Goal: Task Accomplishment & Management: Use online tool/utility

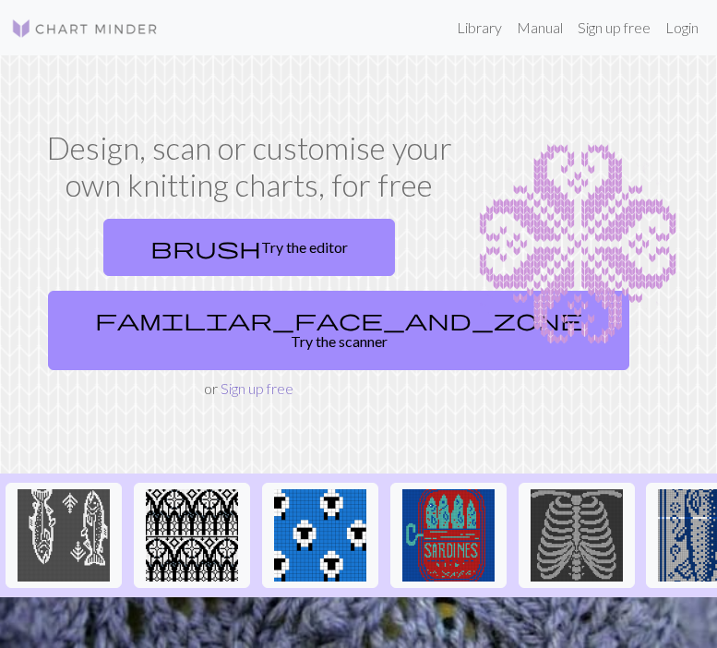
click at [255, 379] on link "Sign up free" at bounding box center [257, 388] width 73 height 18
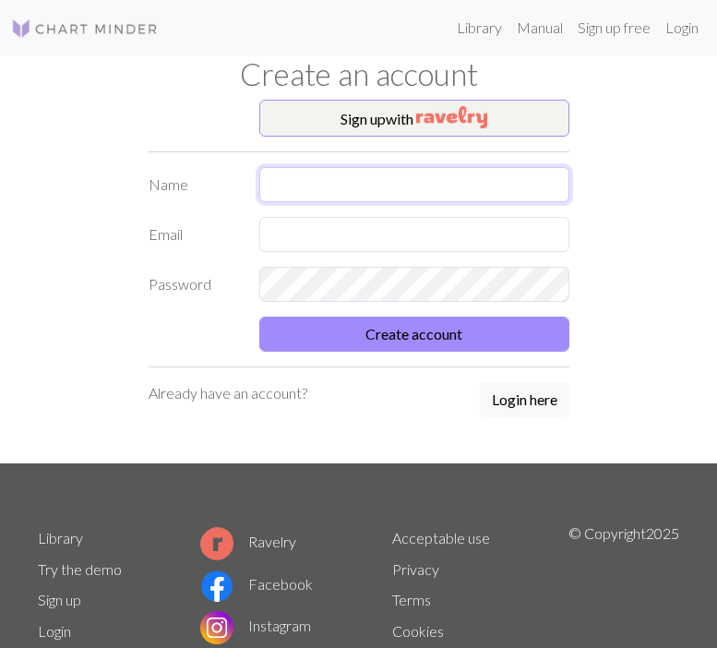
click at [275, 182] on input "text" at bounding box center [414, 184] width 310 height 35
type input "[PERSON_NAME]"
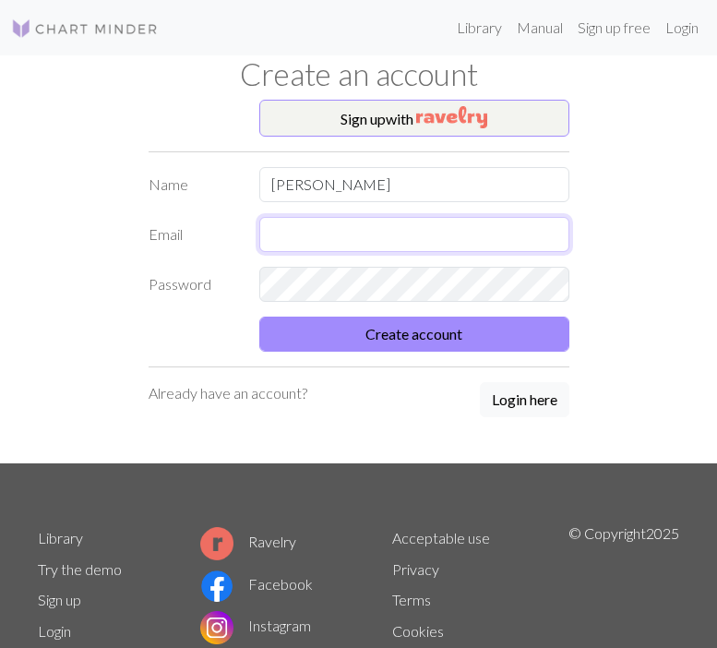
click at [408, 234] on input "text" at bounding box center [414, 234] width 310 height 35
type input "[EMAIL_ADDRESS][DOMAIN_NAME]"
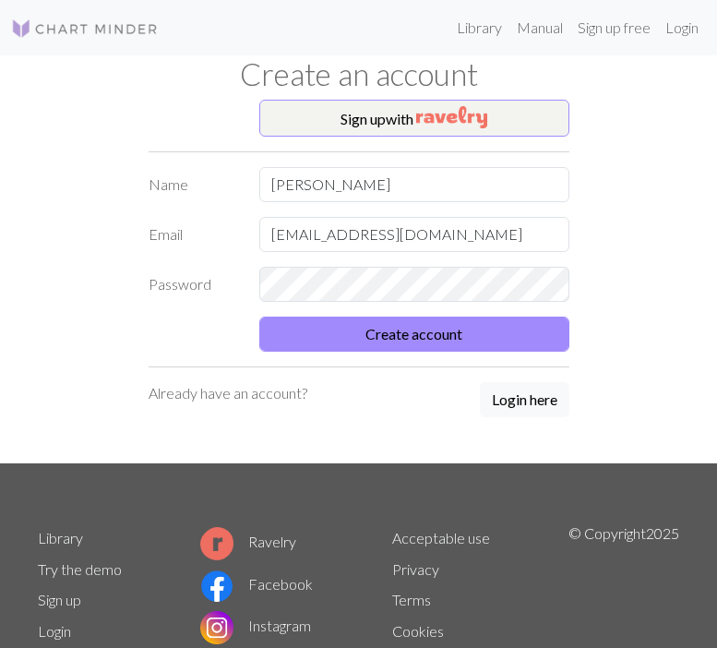
click at [607, 215] on div "Sign up with Name [PERSON_NAME] Email [EMAIL_ADDRESS][DOMAIN_NAME] Password Cre…" at bounding box center [359, 282] width 665 height 364
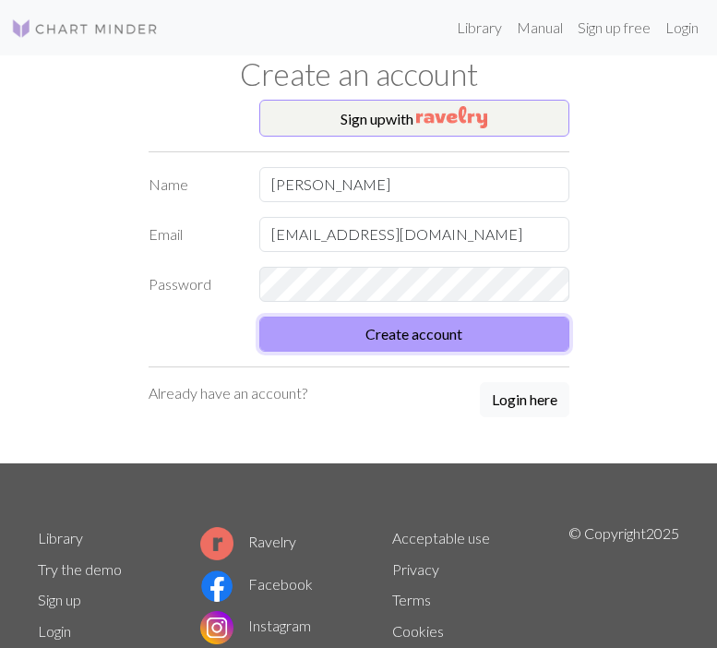
click at [443, 334] on button "Create account" at bounding box center [414, 334] width 310 height 35
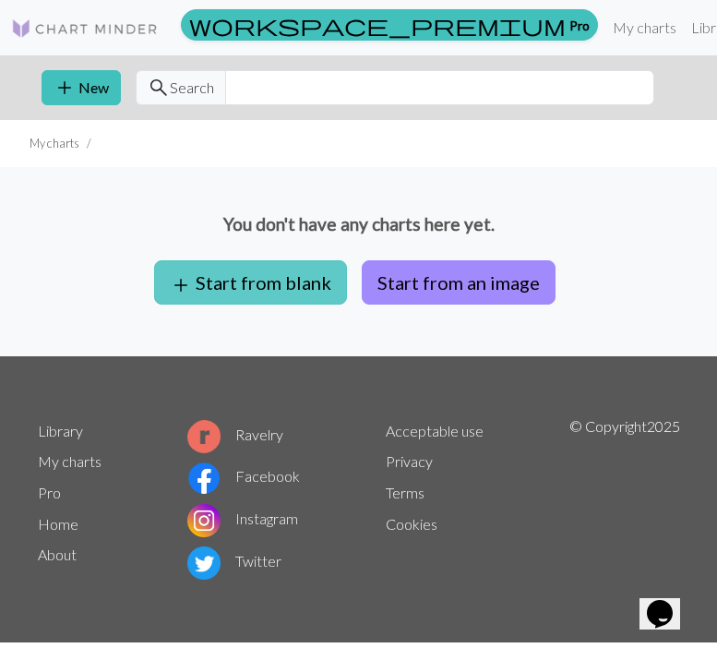
click at [291, 274] on button "add Start from blank" at bounding box center [250, 282] width 193 height 44
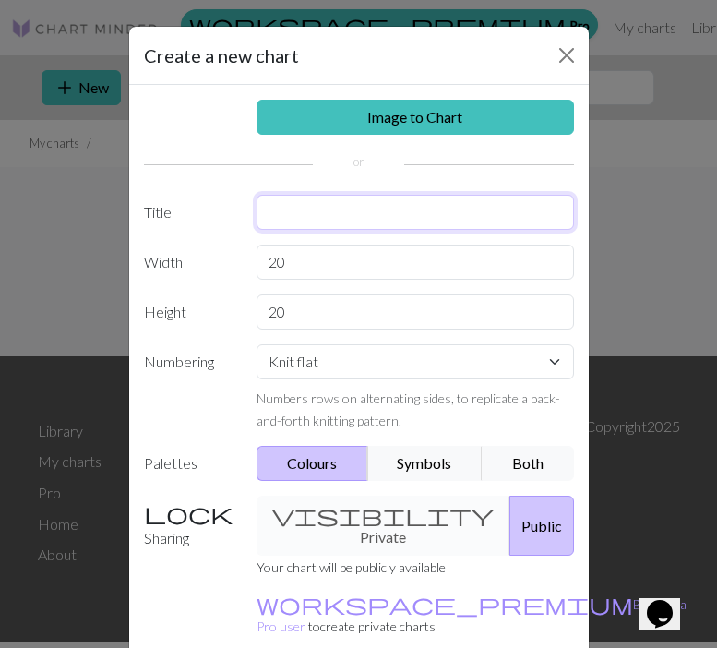
click at [378, 229] on input "text" at bounding box center [416, 212] width 318 height 35
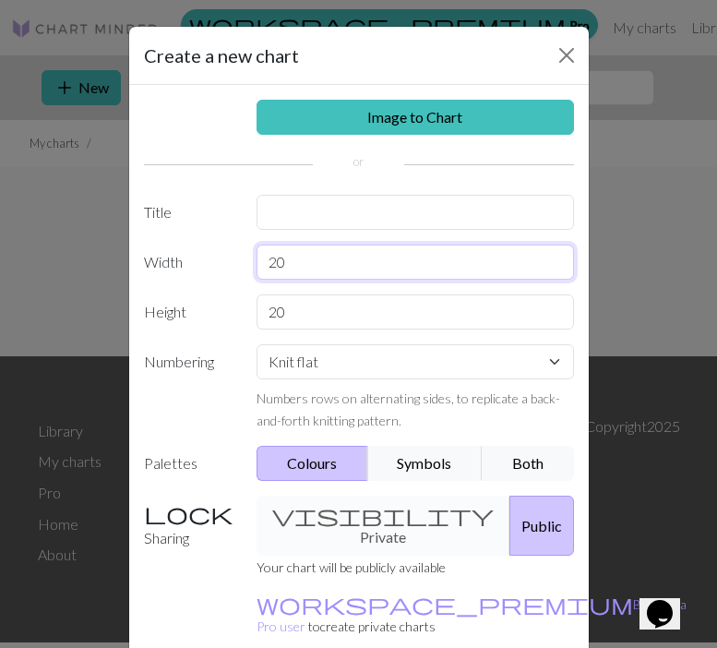
click at [347, 269] on input "20" at bounding box center [416, 262] width 318 height 35
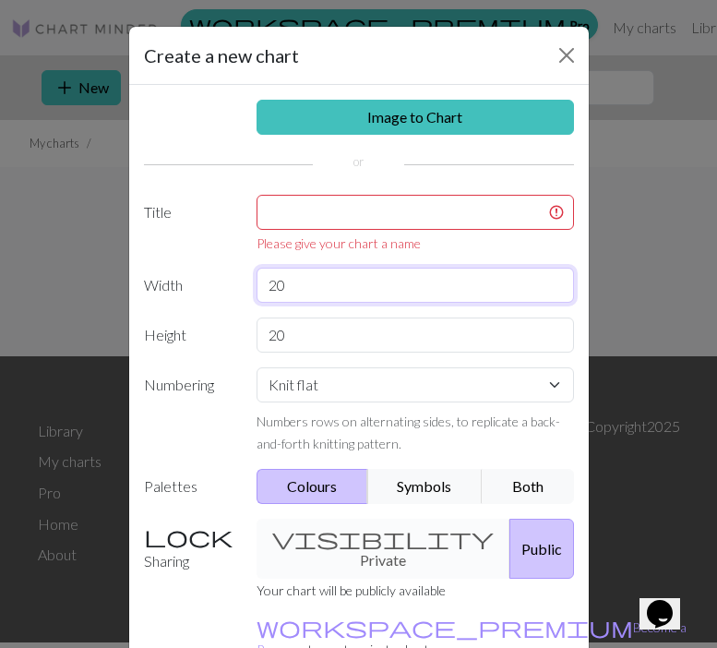
click at [346, 270] on input "20" at bounding box center [416, 285] width 318 height 35
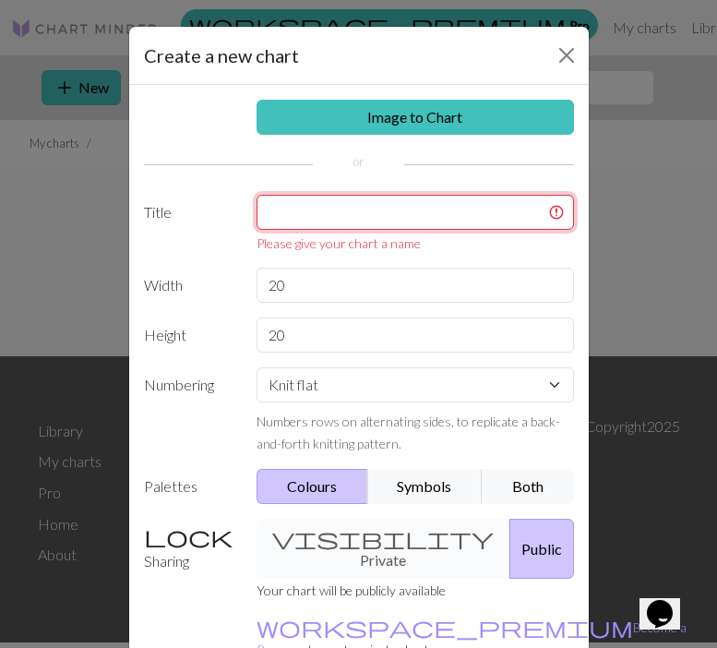
click at [345, 219] on input "text" at bounding box center [416, 212] width 318 height 35
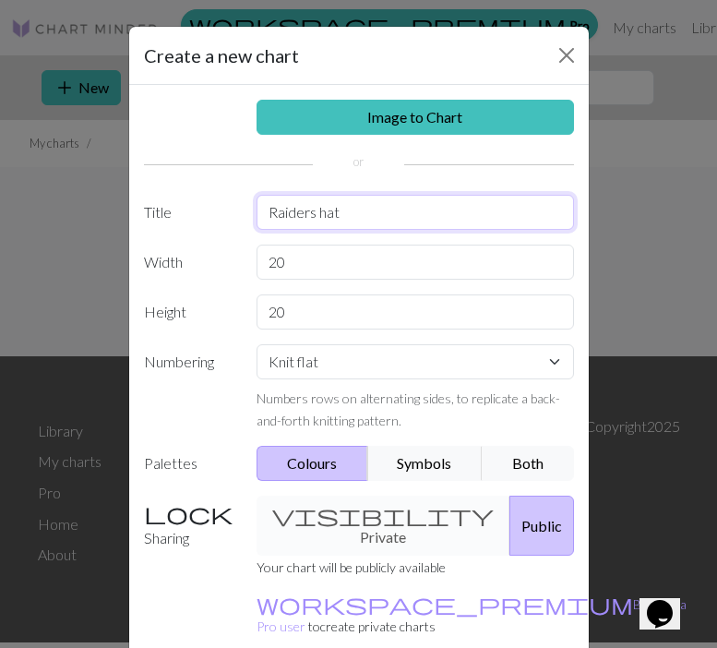
type input "Raiders hat"
click at [387, 512] on div "visibility Private Public" at bounding box center [416, 526] width 340 height 60
click at [385, 512] on div "visibility Private Public" at bounding box center [416, 526] width 340 height 60
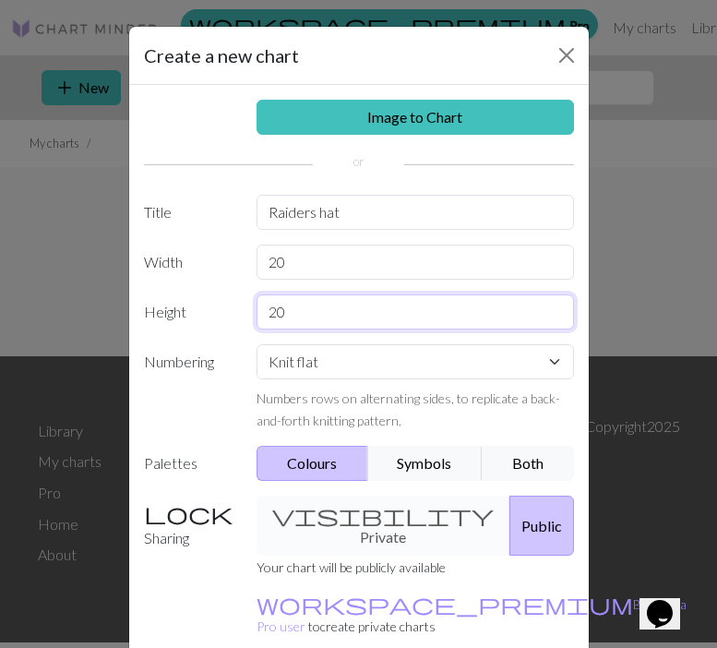
drag, startPoint x: 326, startPoint y: 328, endPoint x: 241, endPoint y: 330, distance: 84.9
click at [241, 330] on div "Image to Chart Title Raiders hat Width 20 Height 20 Numbering Knit flat Knit in…" at bounding box center [359, 383] width 460 height 596
drag, startPoint x: 310, startPoint y: 307, endPoint x: 257, endPoint y: 305, distance: 53.6
click at [257, 305] on input "20" at bounding box center [416, 311] width 318 height 35
type input "50"
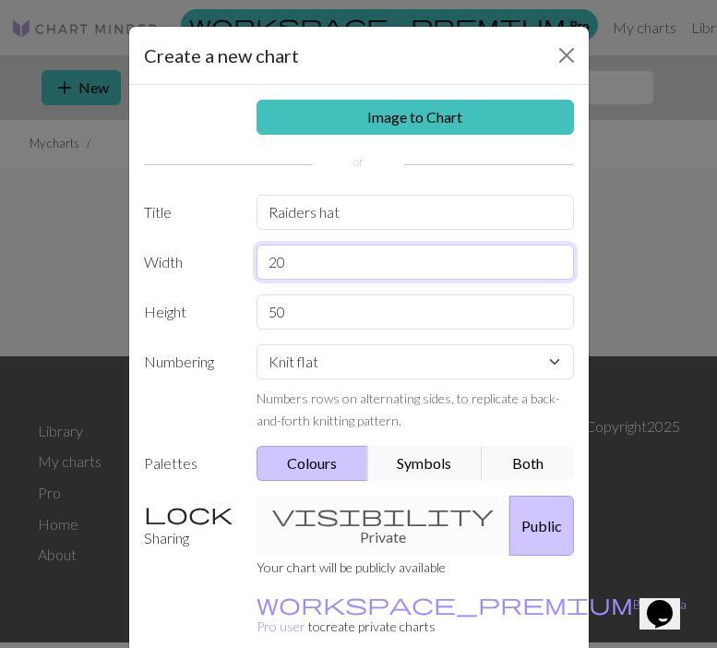
drag, startPoint x: 313, startPoint y: 268, endPoint x: 256, endPoint y: 268, distance: 57.2
click at [257, 268] on input "20" at bounding box center [416, 262] width 318 height 35
type input "50"
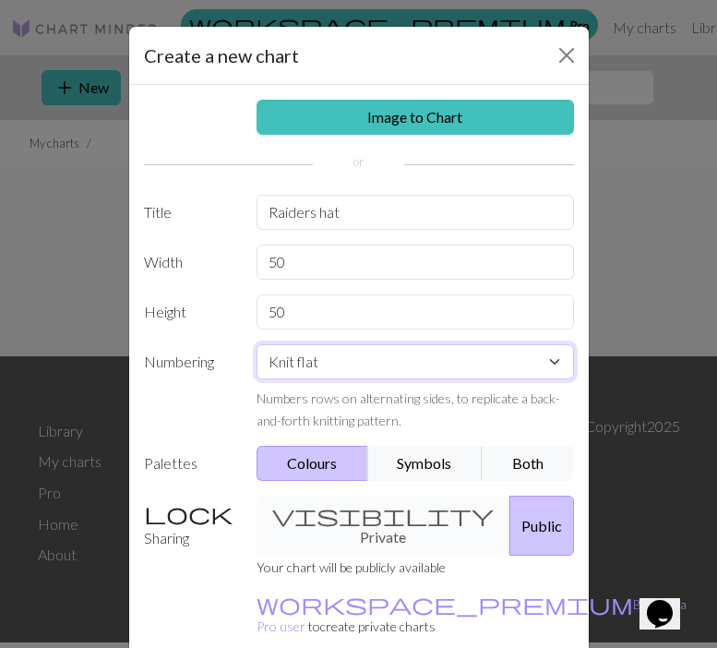
click at [360, 359] on select "Knit flat Knit in the round Lace knitting Cross stitch" at bounding box center [416, 361] width 318 height 35
select select "round"
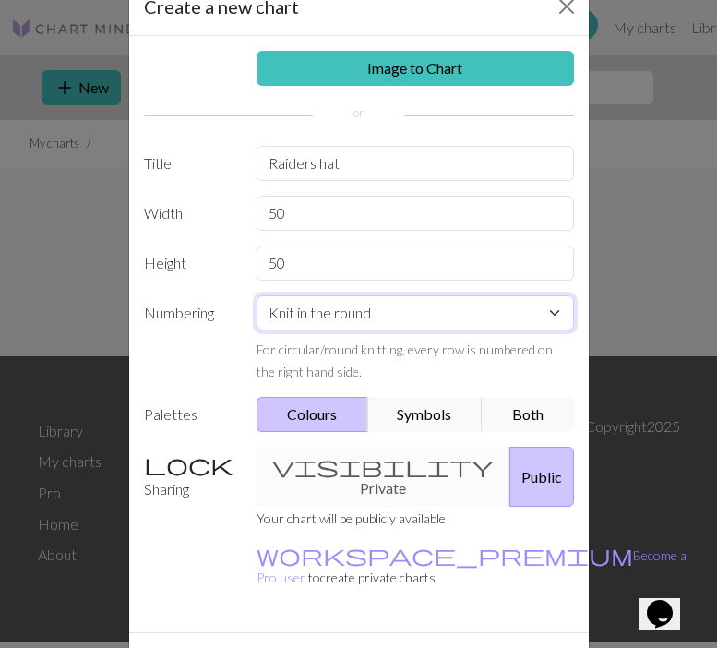
scroll to position [80, 0]
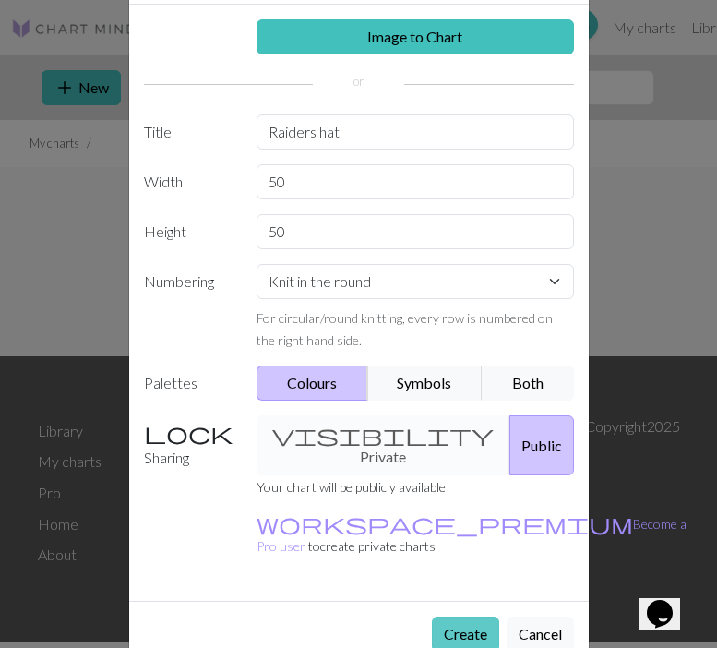
click at [457, 617] on button "Create" at bounding box center [465, 634] width 67 height 35
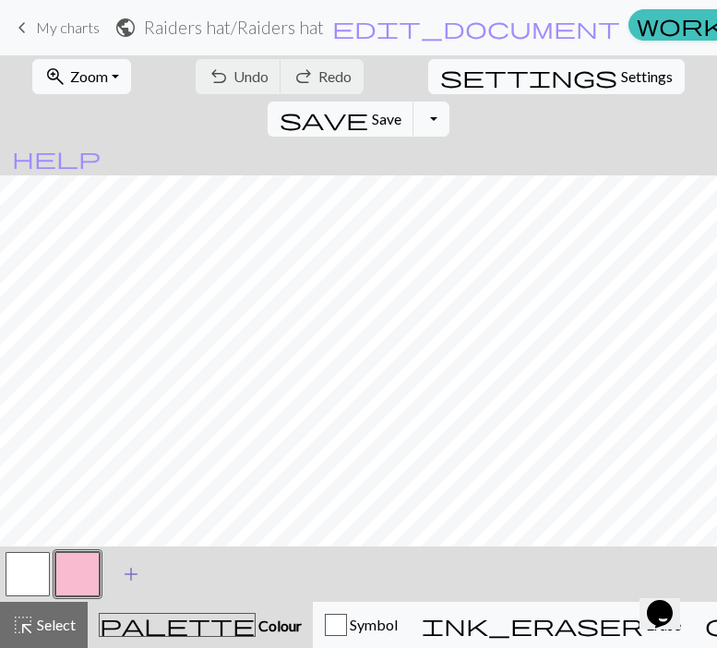
click at [131, 571] on span "add" at bounding box center [131, 574] width 22 height 26
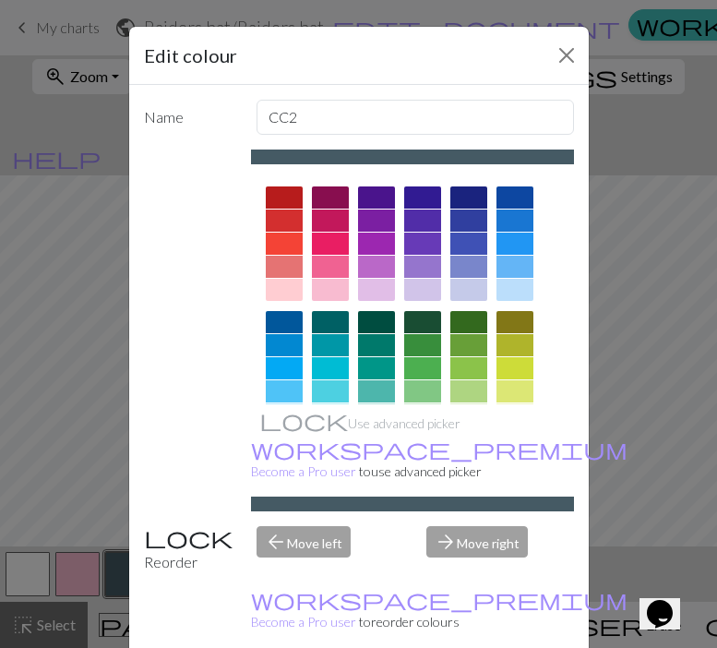
click at [314, 526] on div "arrow_back Move left" at bounding box center [331, 549] width 170 height 47
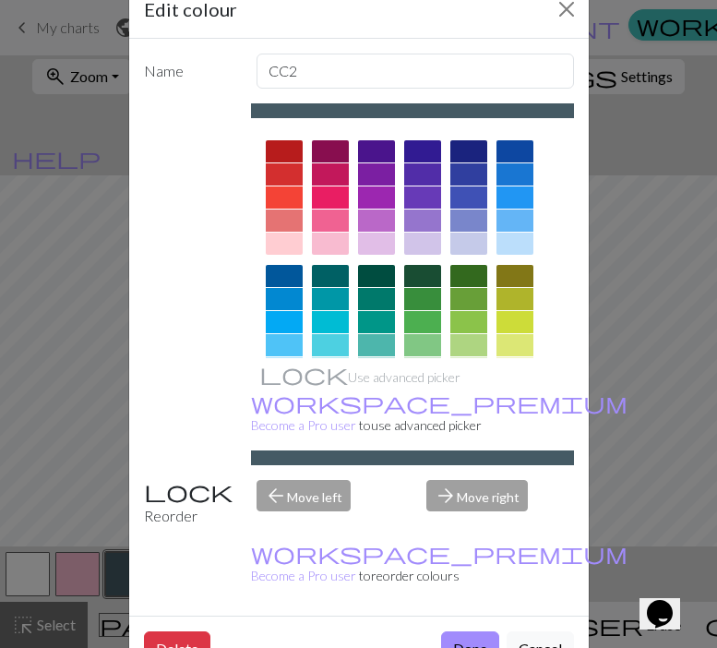
click at [458, 104] on div at bounding box center [412, 110] width 323 height 15
click at [426, 123] on div "Use advanced picker workspace_premium Become a Pro user to use advanced picker" at bounding box center [412, 284] width 323 height 362
click at [558, 18] on button "Close" at bounding box center [567, 9] width 30 height 30
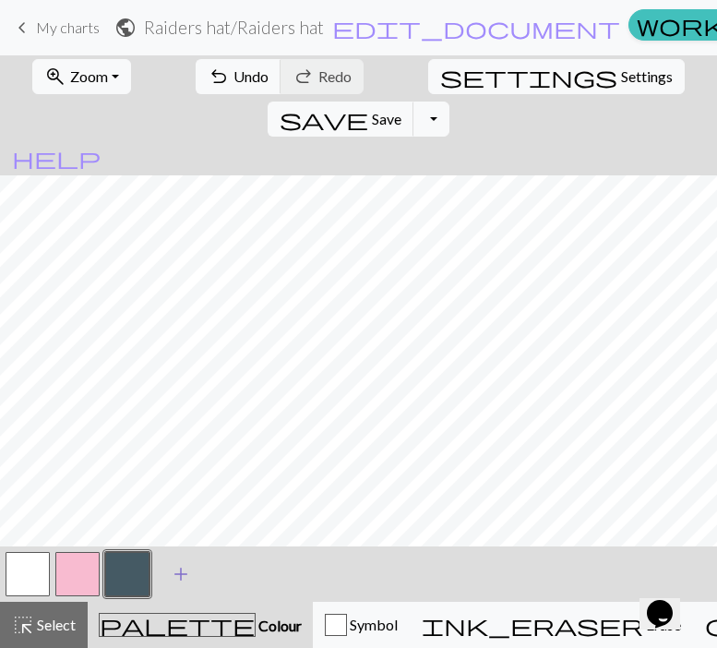
click at [192, 571] on button "add Add a colour" at bounding box center [181, 574] width 46 height 46
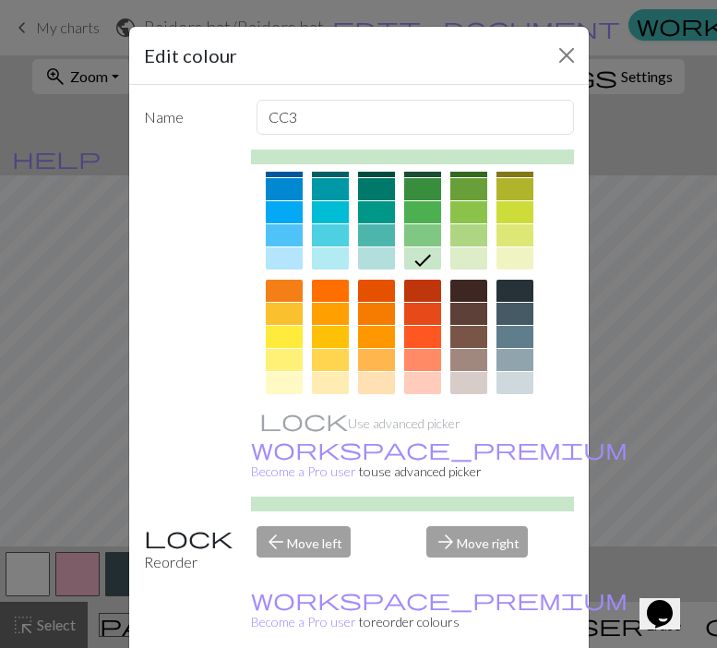
scroll to position [292, 0]
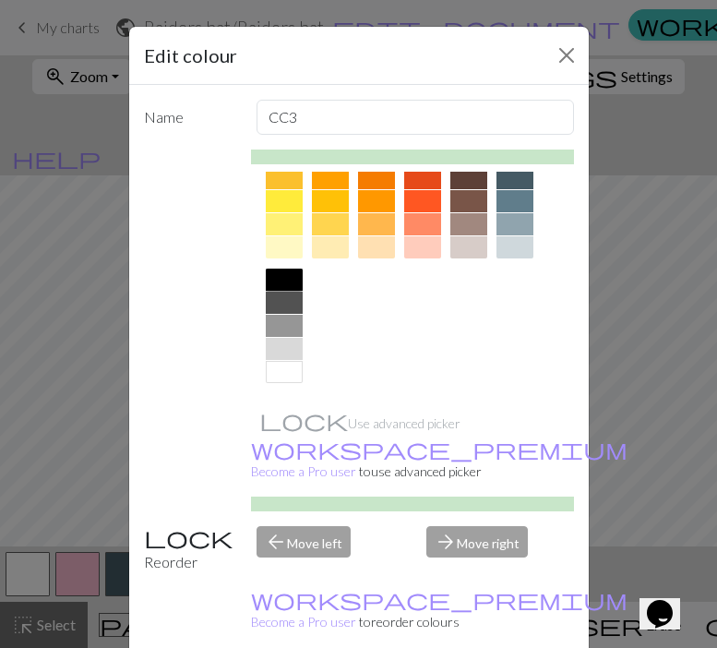
click at [295, 280] on div at bounding box center [284, 280] width 37 height 22
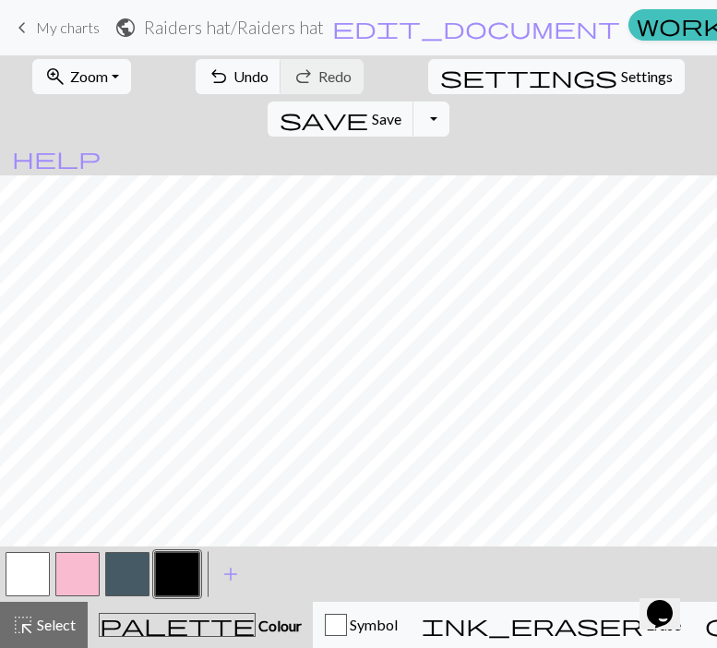
click at [74, 567] on button "button" at bounding box center [77, 574] width 44 height 44
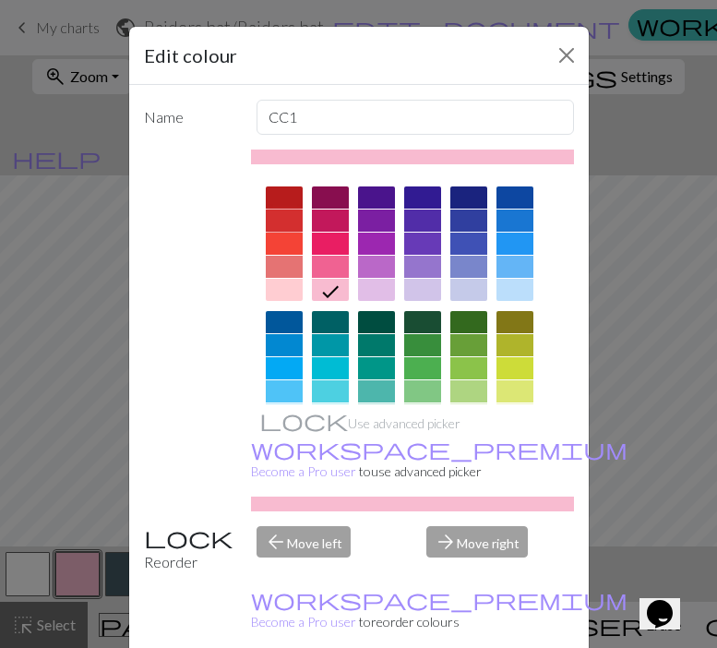
click at [289, 215] on div at bounding box center [284, 221] width 37 height 22
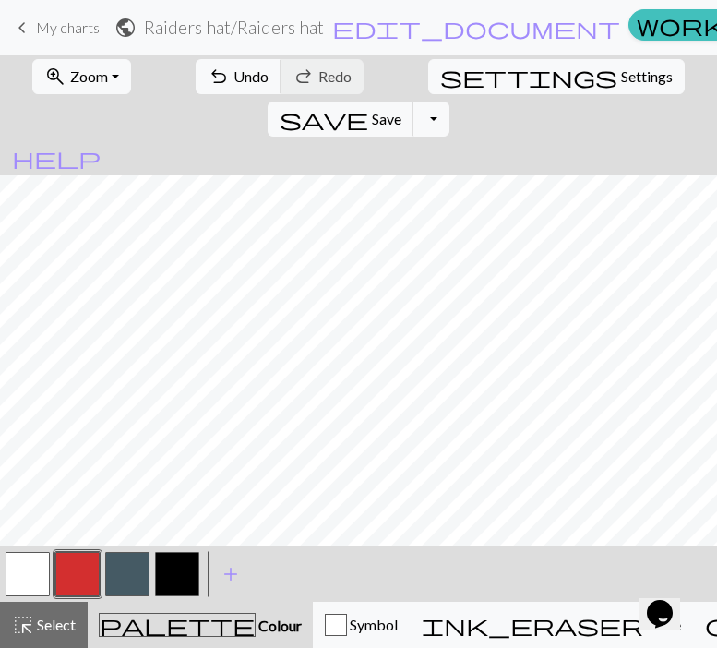
click at [133, 565] on button "button" at bounding box center [127, 574] width 44 height 44
click at [114, 581] on button "button" at bounding box center [127, 574] width 44 height 44
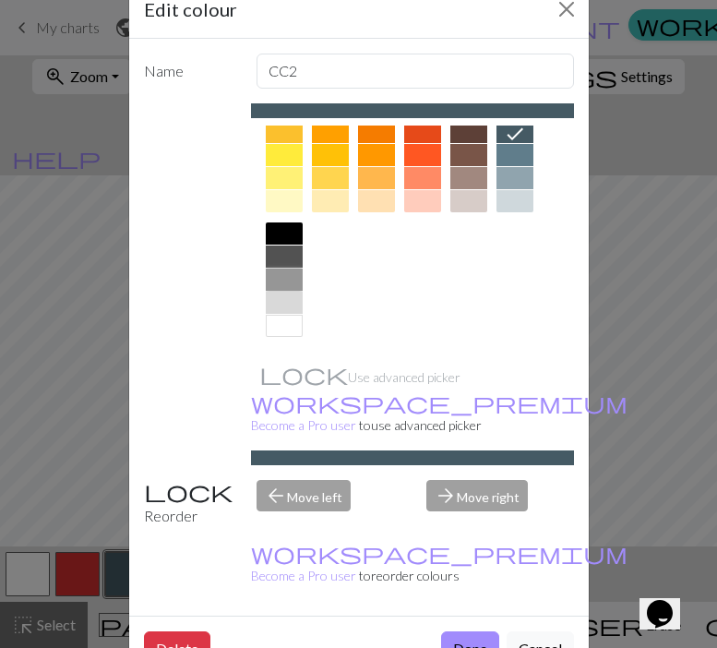
click at [296, 287] on div at bounding box center [284, 280] width 37 height 22
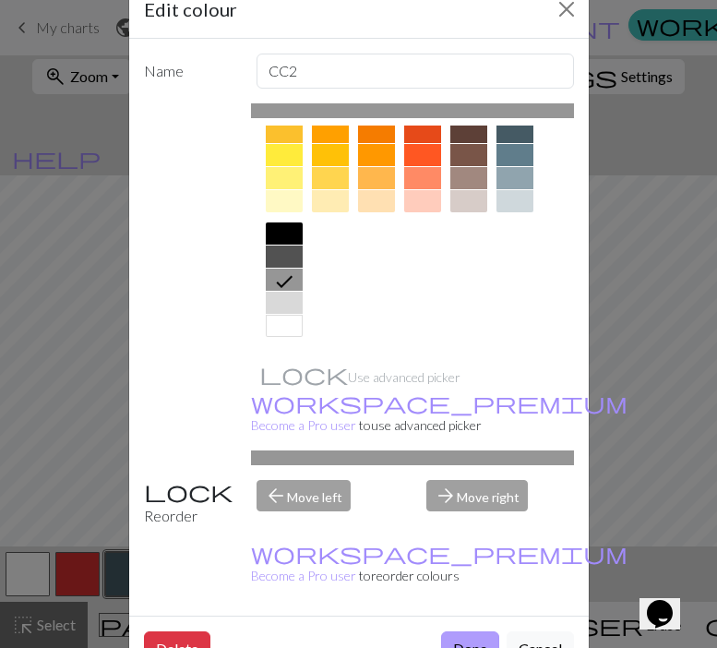
click at [462, 631] on button "Done" at bounding box center [470, 648] width 58 height 35
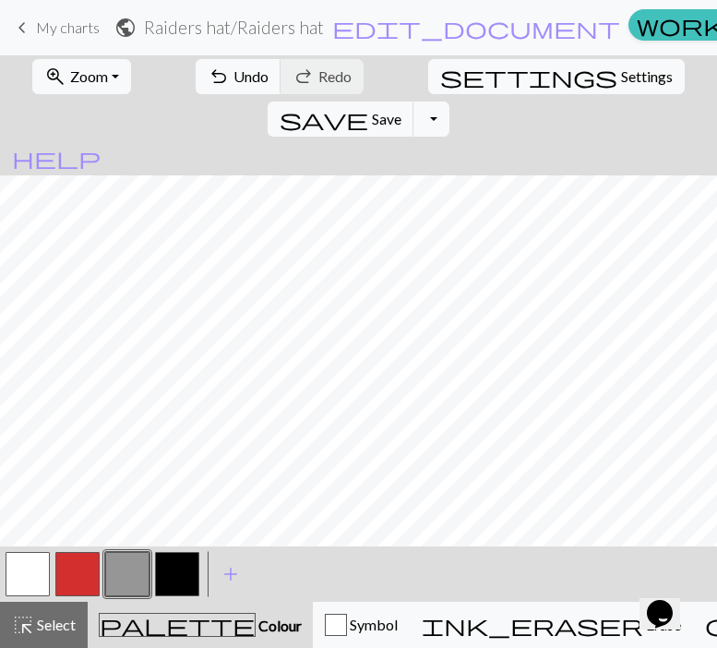
click at [192, 587] on button "button" at bounding box center [177, 574] width 44 height 44
click at [164, 562] on button "button" at bounding box center [177, 574] width 44 height 44
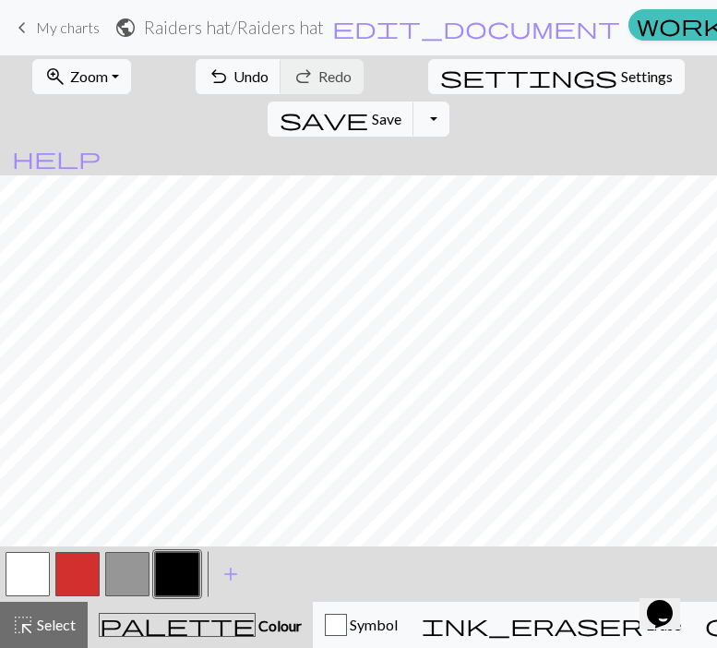
click at [74, 566] on button "button" at bounding box center [77, 574] width 44 height 44
click at [66, 571] on button "button" at bounding box center [77, 574] width 44 height 44
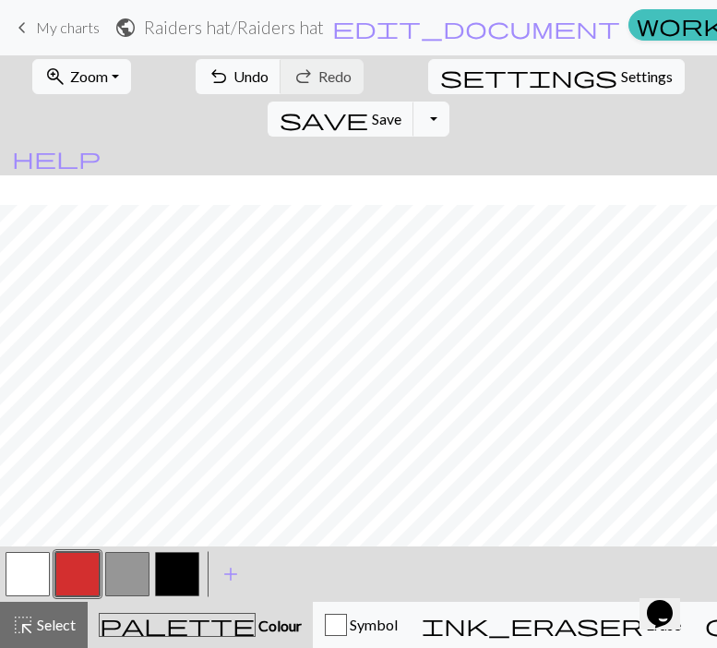
scroll to position [558, 0]
click at [174, 583] on button "button" at bounding box center [177, 574] width 44 height 44
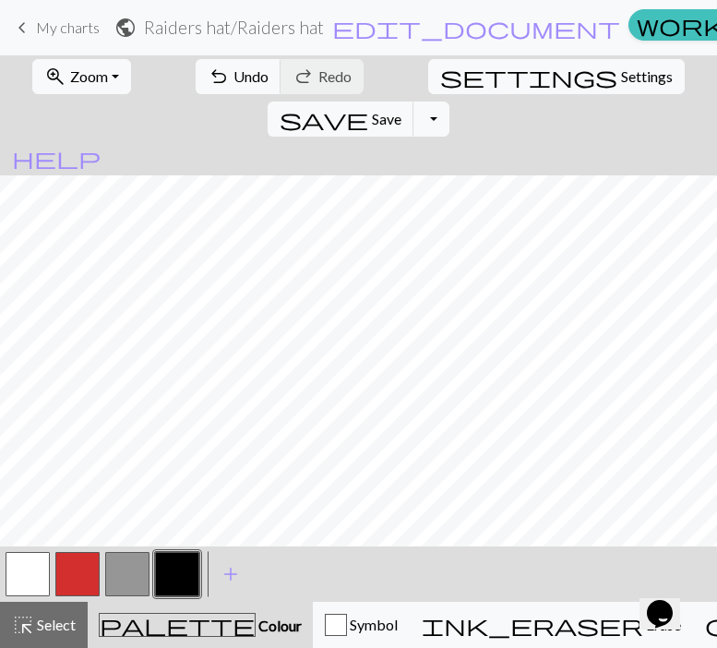
click at [191, 564] on button "button" at bounding box center [177, 574] width 44 height 44
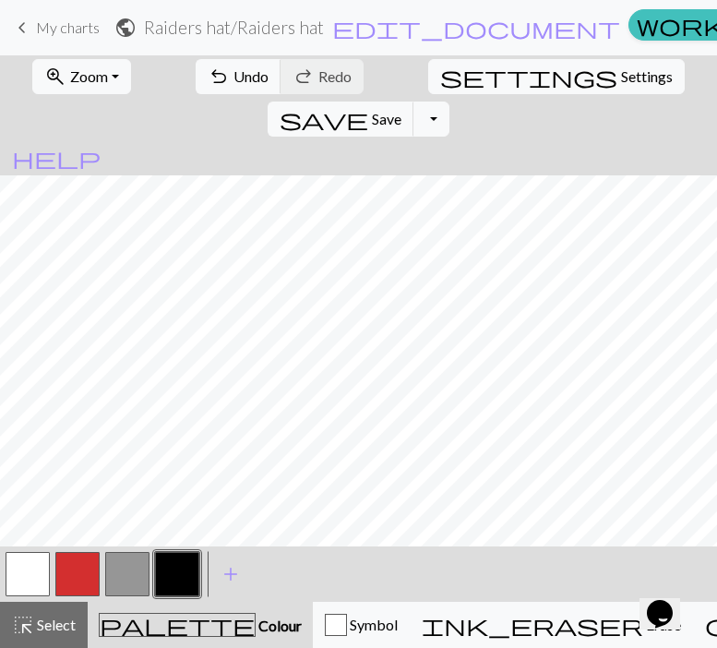
click at [113, 590] on button "button" at bounding box center [127, 574] width 44 height 44
click at [114, 582] on button "button" at bounding box center [127, 574] width 44 height 44
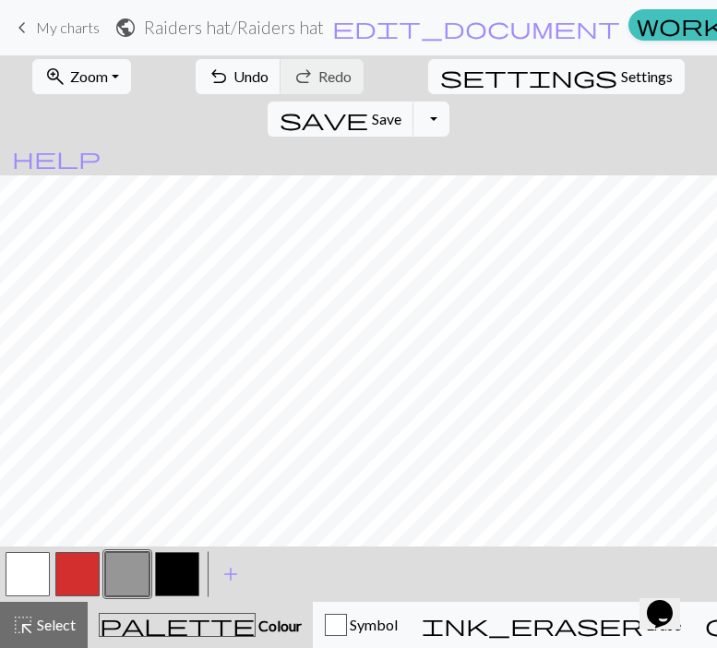
click at [172, 566] on button "button" at bounding box center [177, 574] width 44 height 44
click at [187, 555] on button "button" at bounding box center [177, 574] width 44 height 44
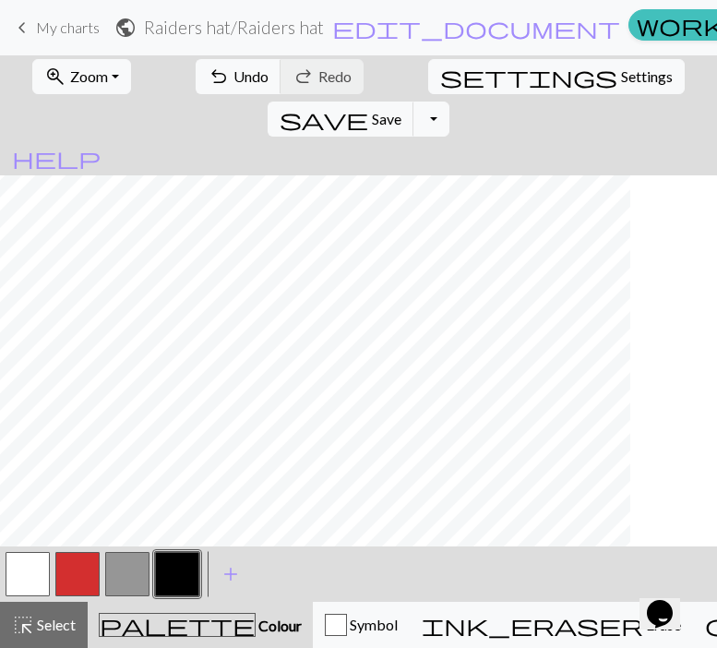
scroll to position [558, 608]
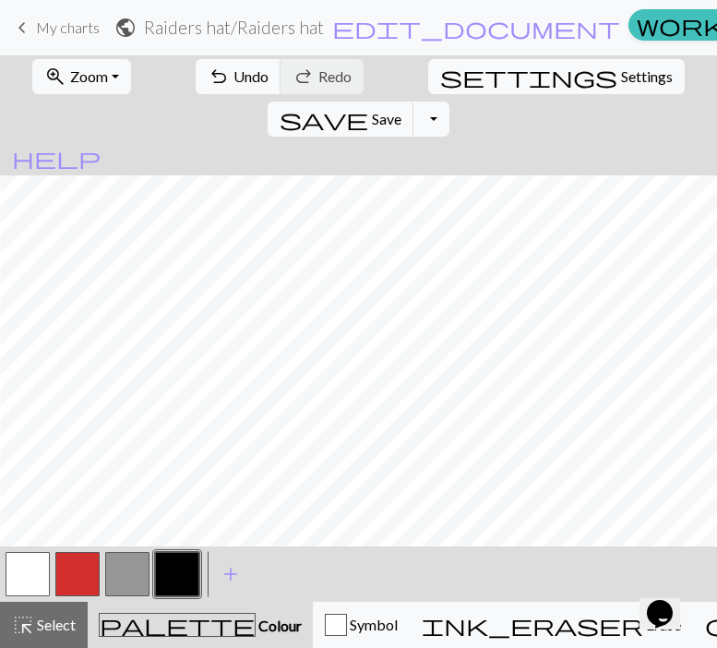
click at [138, 561] on button "button" at bounding box center [127, 574] width 44 height 44
click at [75, 584] on button "button" at bounding box center [77, 574] width 44 height 44
click at [75, 583] on button "button" at bounding box center [77, 574] width 44 height 44
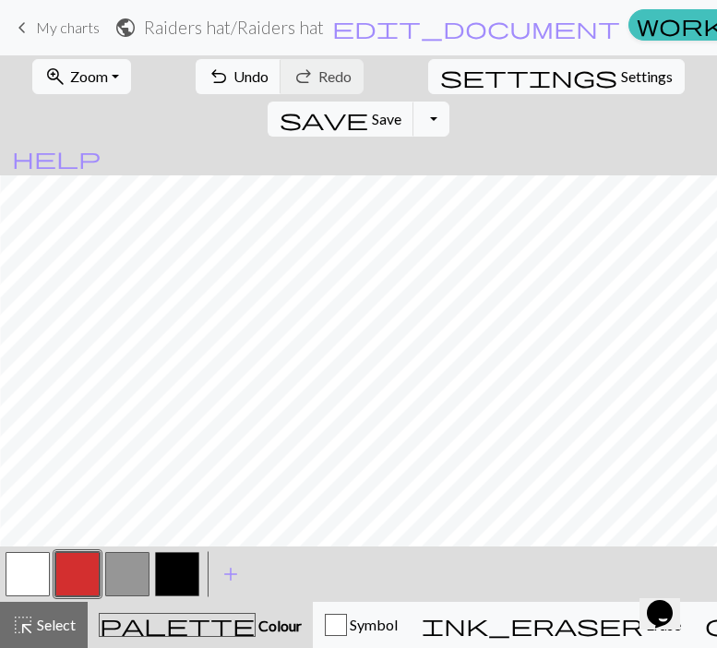
click at [188, 567] on button "button" at bounding box center [177, 574] width 44 height 44
click at [182, 580] on button "button" at bounding box center [177, 574] width 44 height 44
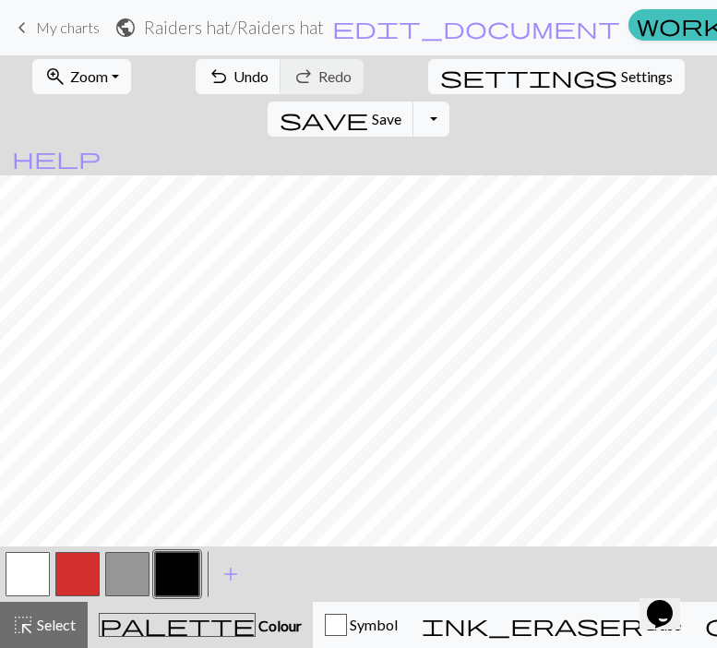
scroll to position [464, 2]
click at [77, 588] on button "button" at bounding box center [77, 574] width 44 height 44
click at [77, 580] on button "button" at bounding box center [77, 574] width 44 height 44
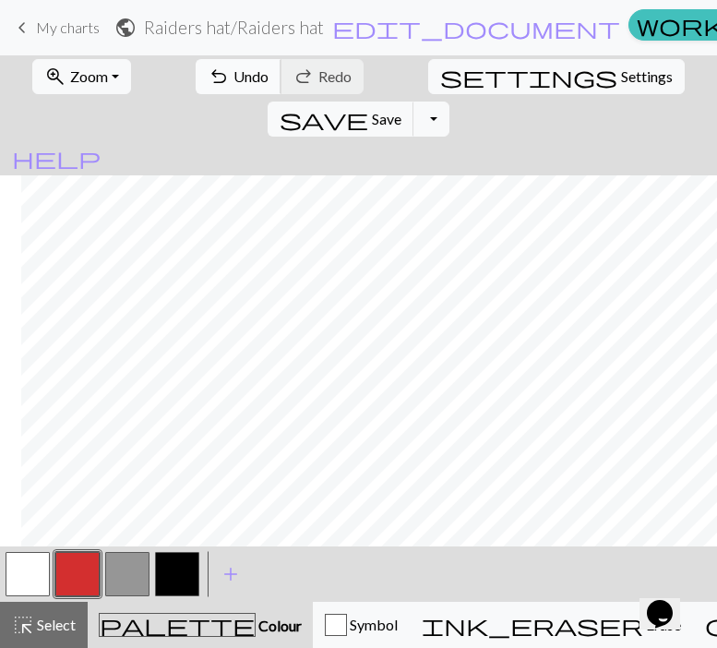
scroll to position [464, 342]
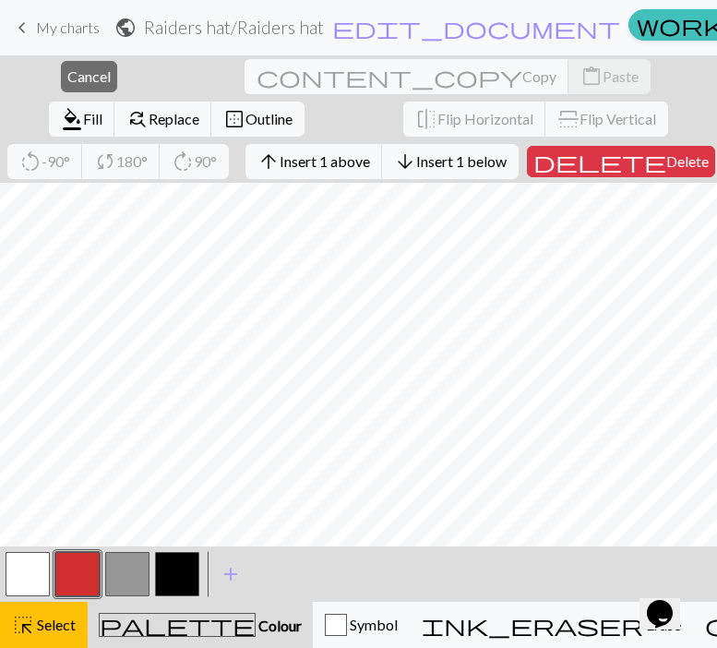
click at [79, 583] on button "button" at bounding box center [77, 574] width 44 height 44
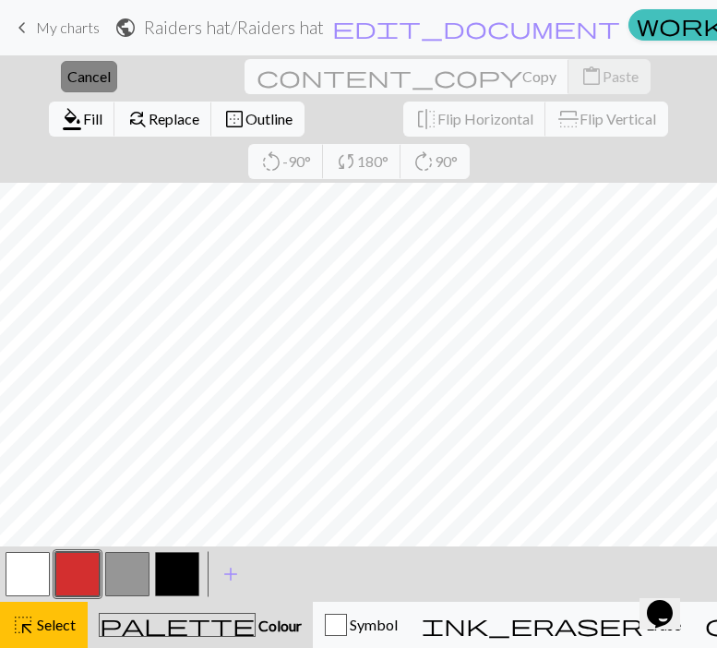
click at [73, 90] on button "close Cancel" at bounding box center [89, 76] width 56 height 31
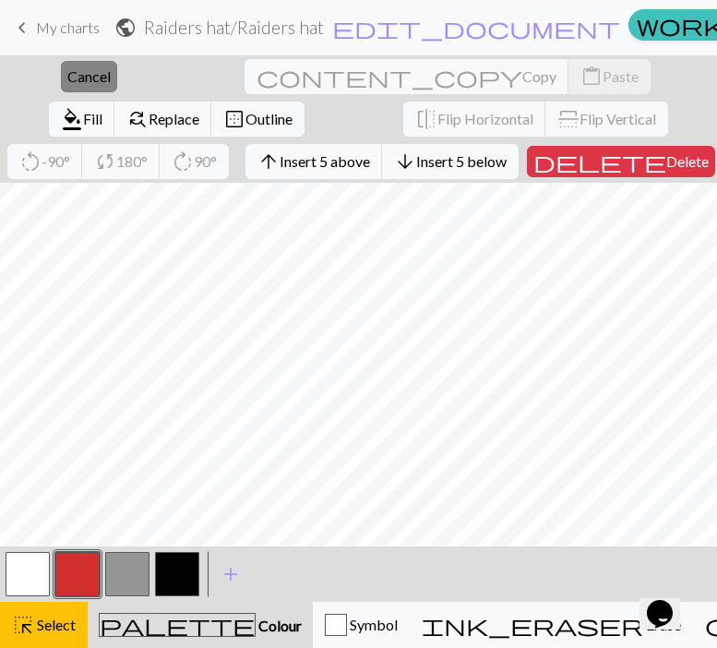
click at [67, 79] on span "Cancel" at bounding box center [88, 76] width 43 height 18
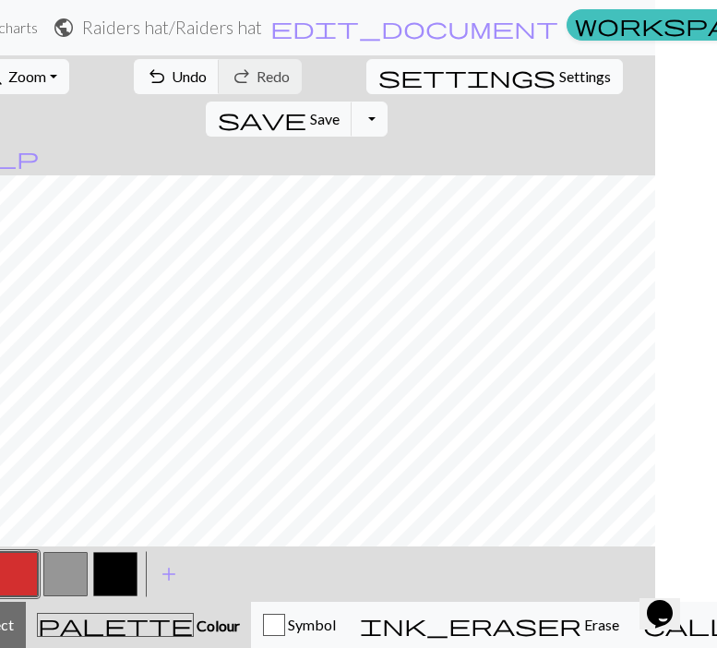
scroll to position [0, 0]
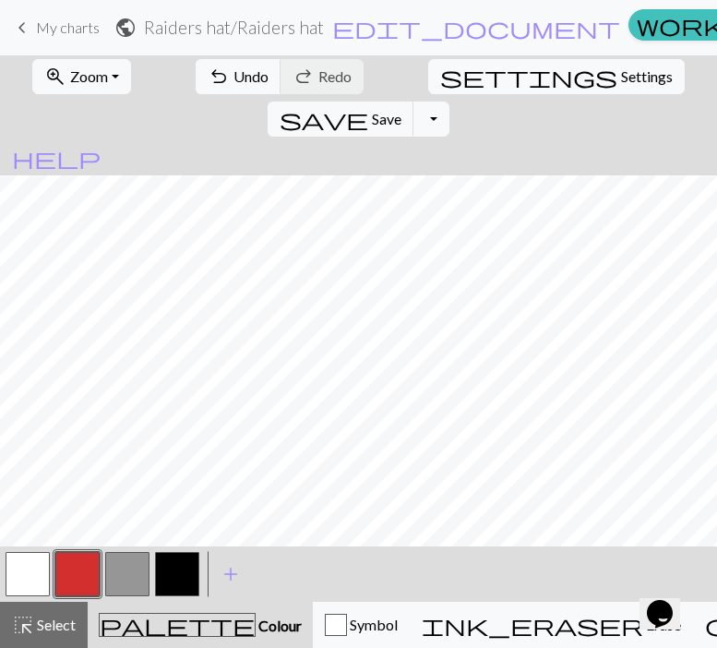
click at [37, 581] on button "button" at bounding box center [28, 574] width 44 height 44
click at [85, 574] on button "button" at bounding box center [77, 574] width 44 height 44
click at [19, 576] on button "button" at bounding box center [28, 574] width 44 height 44
click at [85, 567] on button "button" at bounding box center [77, 574] width 44 height 44
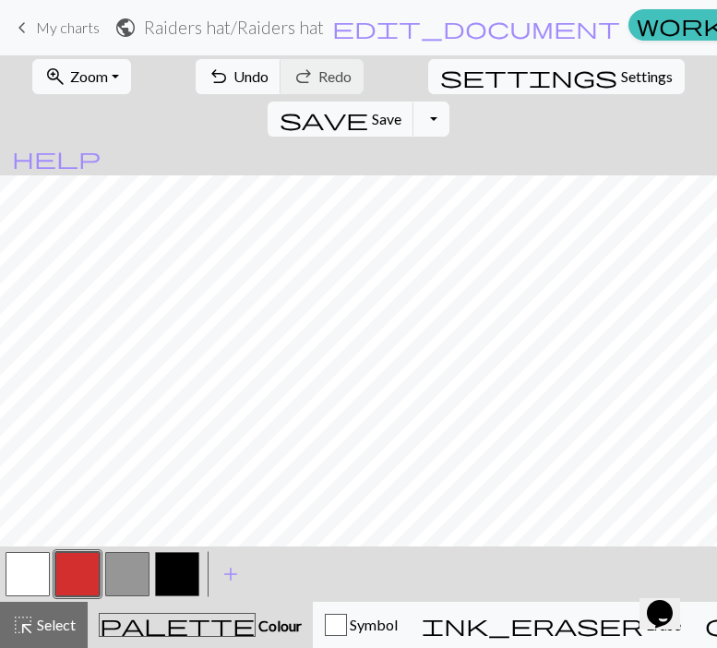
click at [17, 578] on button "button" at bounding box center [28, 574] width 44 height 44
click at [68, 570] on button "button" at bounding box center [77, 574] width 44 height 44
click at [97, 572] on button "button" at bounding box center [77, 574] width 44 height 44
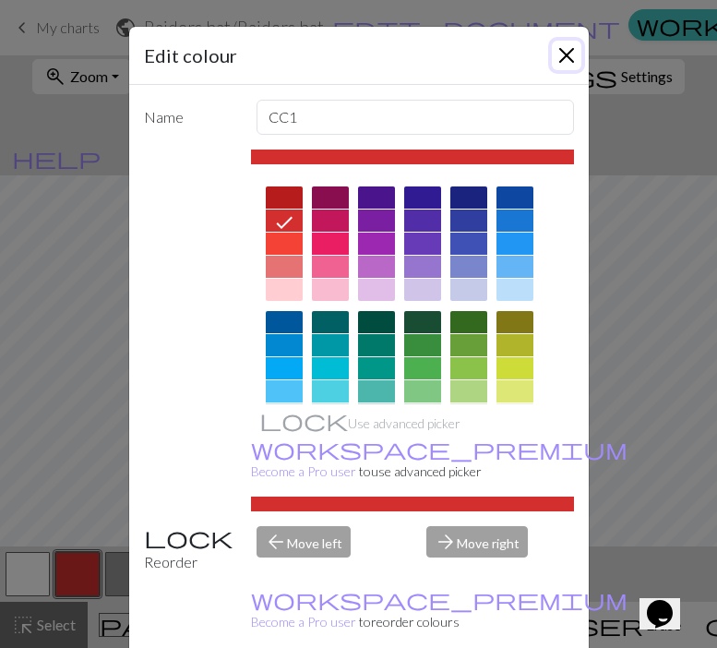
click at [561, 61] on button "Close" at bounding box center [567, 56] width 30 height 30
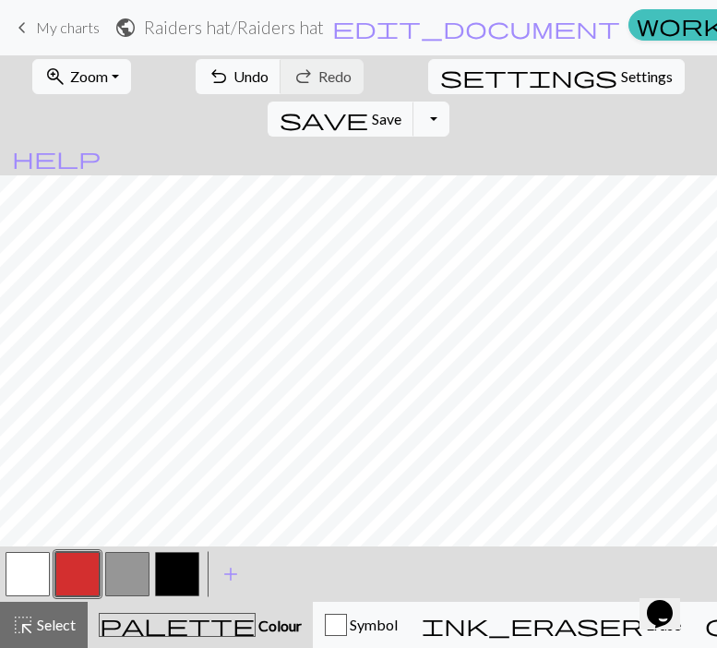
click at [91, 560] on button "button" at bounding box center [77, 574] width 44 height 44
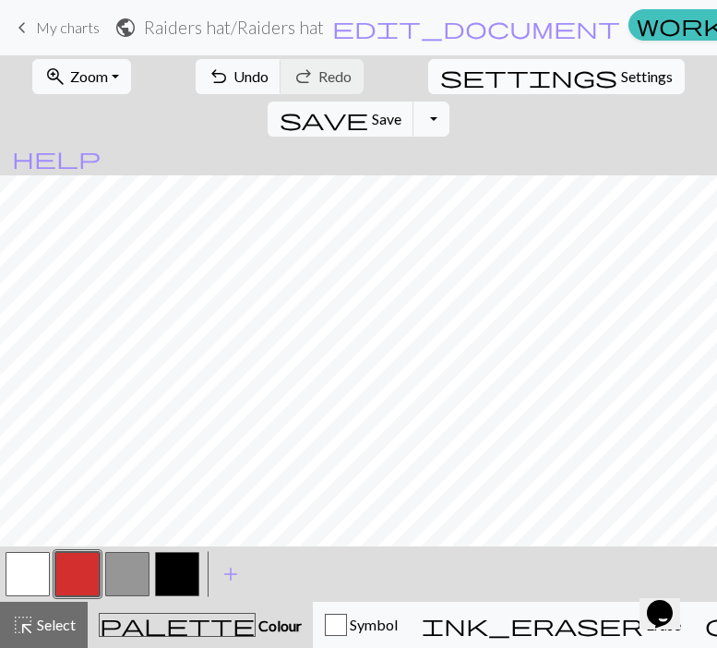
scroll to position [396, 184]
click at [41, 574] on button "button" at bounding box center [28, 574] width 44 height 44
click at [77, 561] on button "button" at bounding box center [77, 574] width 44 height 44
click at [29, 561] on button "button" at bounding box center [28, 574] width 44 height 44
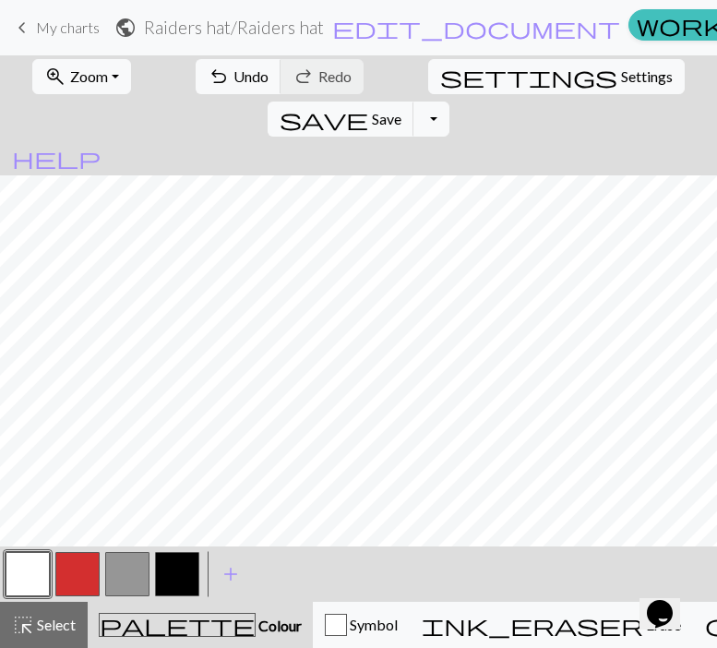
click at [78, 582] on button "button" at bounding box center [77, 574] width 44 height 44
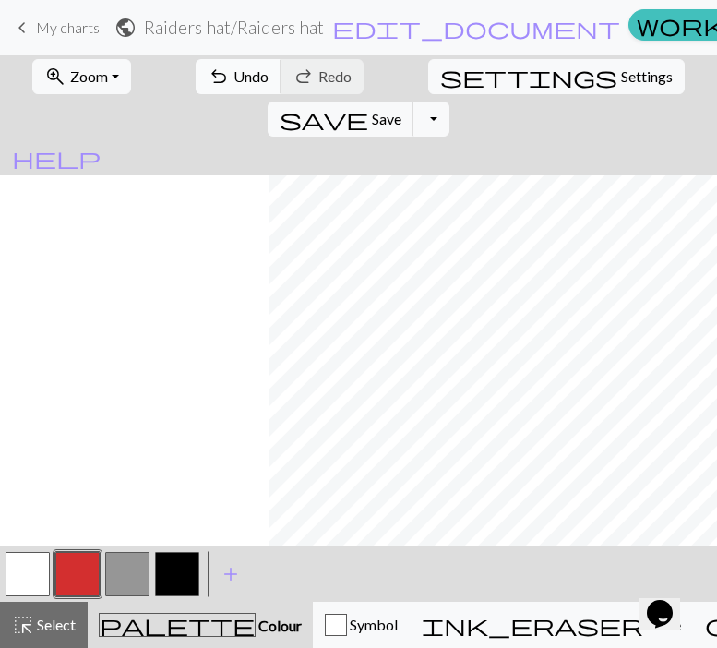
scroll to position [396, 0]
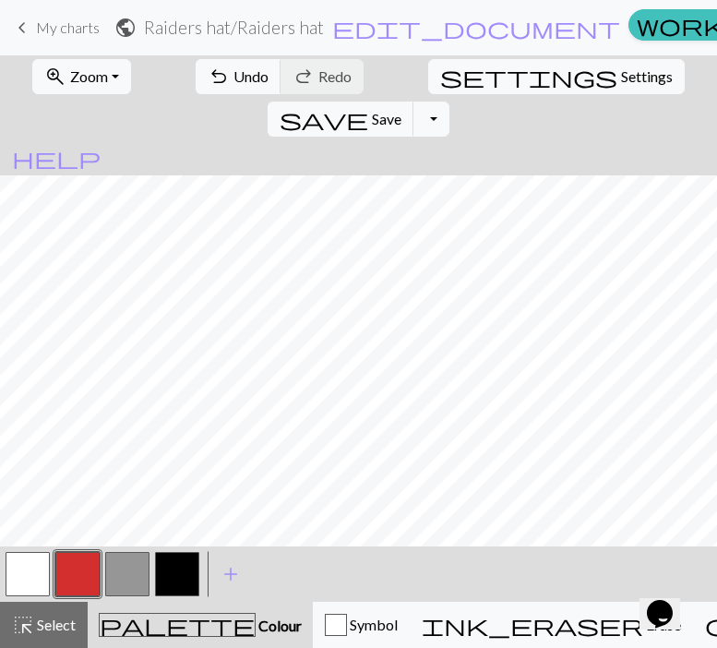
click at [86, 565] on button "button" at bounding box center [77, 574] width 44 height 44
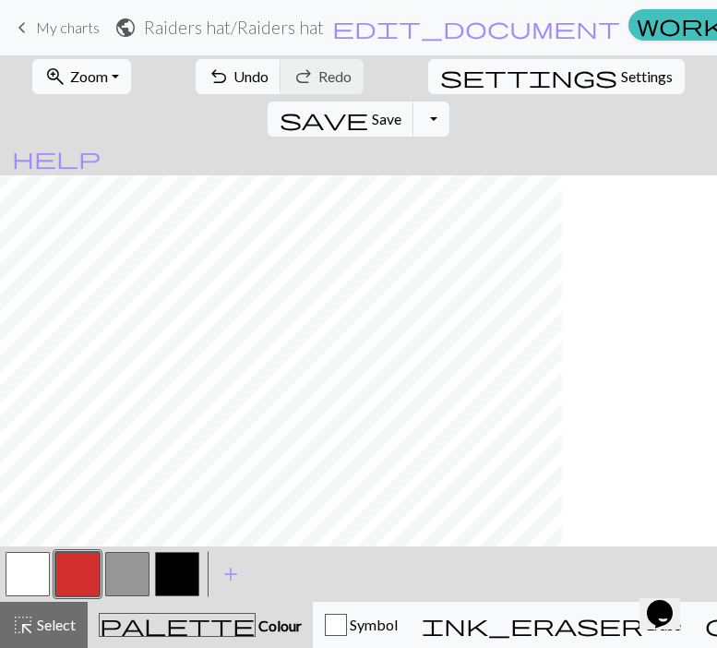
scroll to position [396, 578]
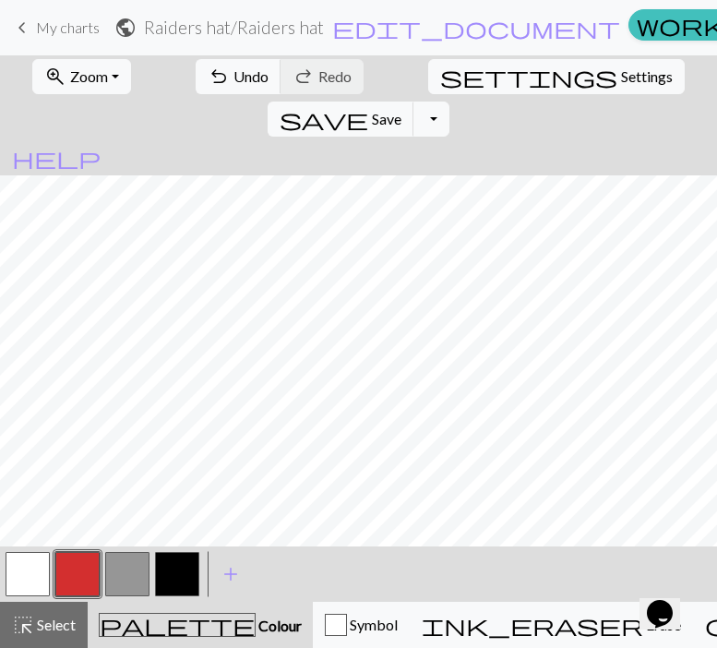
click at [42, 567] on button "button" at bounding box center [28, 574] width 44 height 44
click at [83, 568] on button "button" at bounding box center [77, 574] width 44 height 44
click at [36, 569] on button "button" at bounding box center [28, 574] width 44 height 44
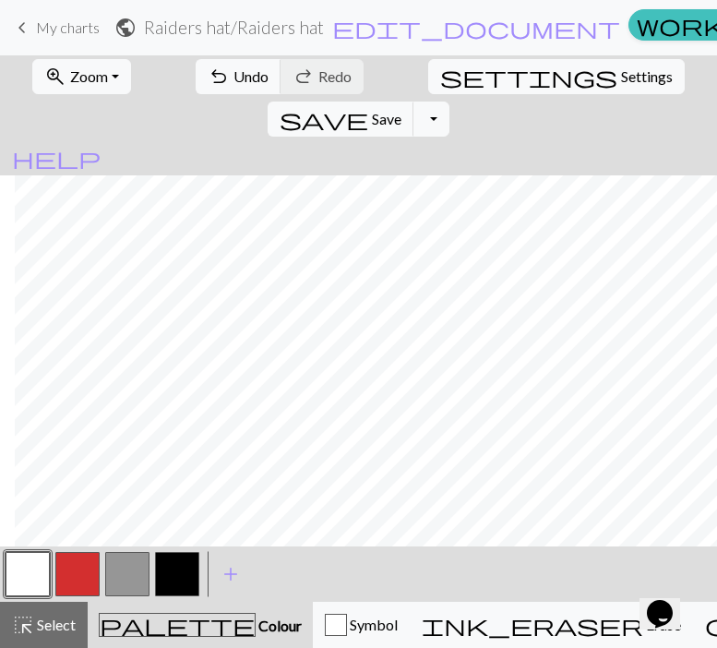
scroll to position [396, 608]
click at [97, 568] on button "button" at bounding box center [77, 574] width 44 height 44
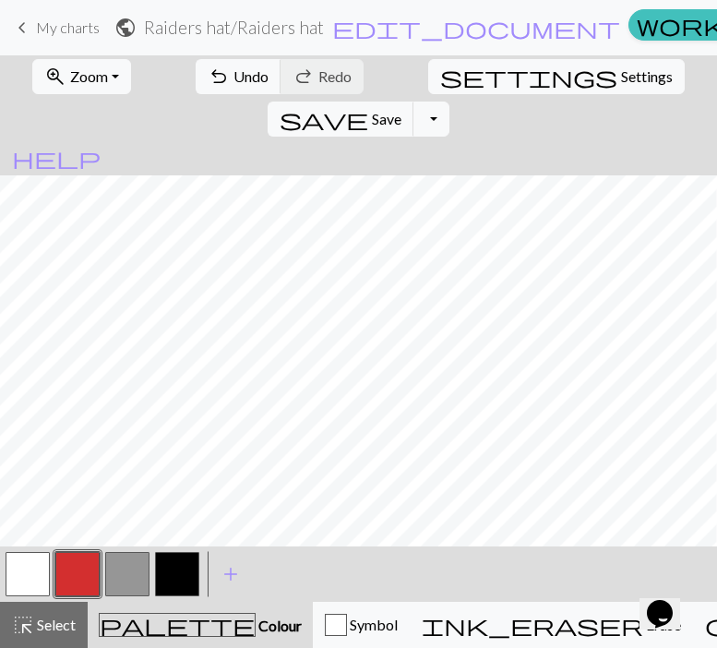
scroll to position [396, 0]
click at [175, 569] on button "button" at bounding box center [177, 574] width 44 height 44
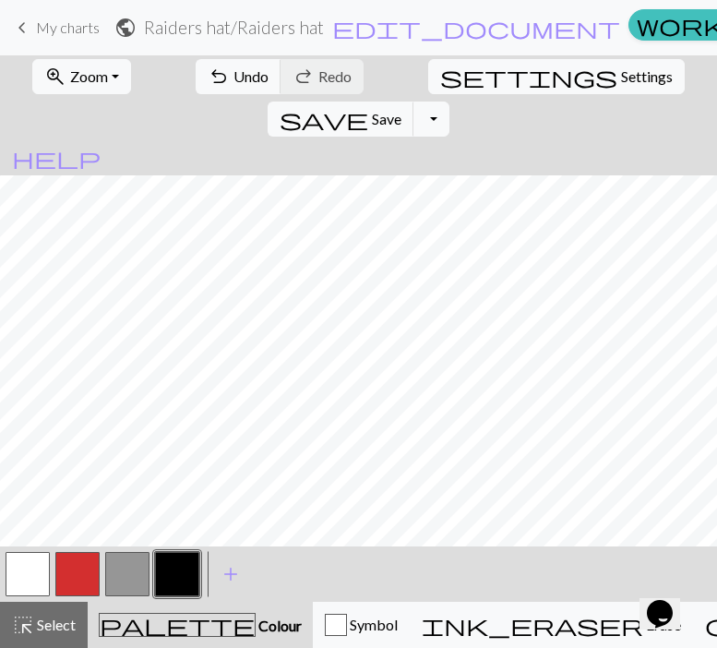
scroll to position [290, 0]
click at [181, 588] on button "button" at bounding box center [177, 574] width 44 height 44
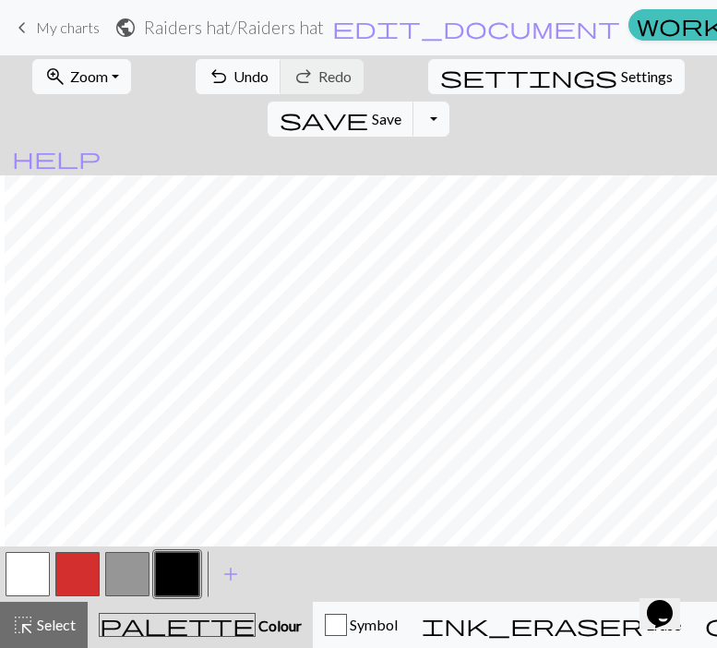
scroll to position [304, 608]
click at [67, 570] on button "button" at bounding box center [77, 574] width 44 height 44
click at [182, 568] on button "button" at bounding box center [177, 574] width 44 height 44
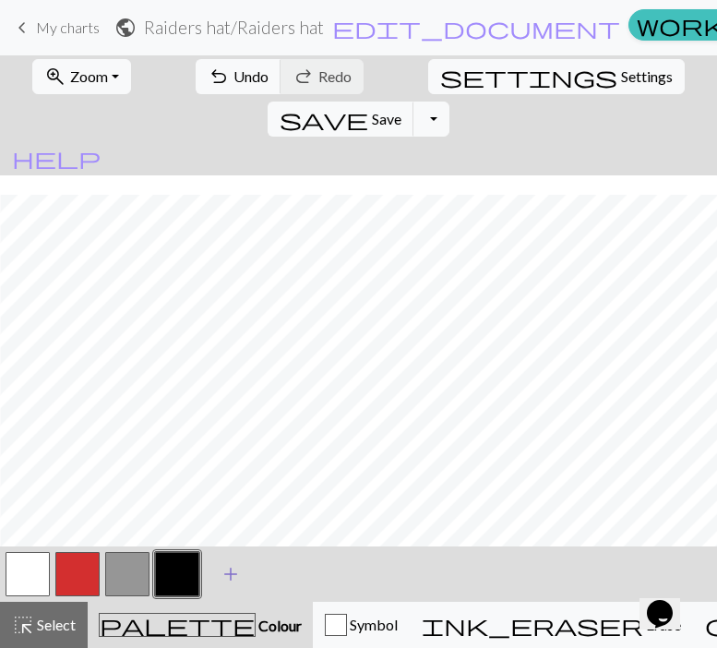
scroll to position [250, 47]
click at [133, 569] on button "button" at bounding box center [127, 574] width 44 height 44
click at [178, 590] on button "button" at bounding box center [177, 574] width 44 height 44
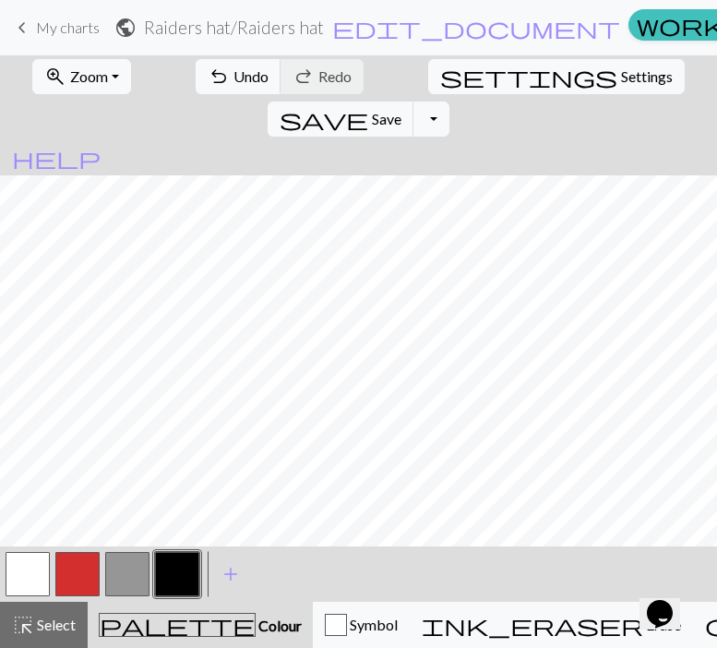
click at [117, 572] on button "button" at bounding box center [127, 574] width 44 height 44
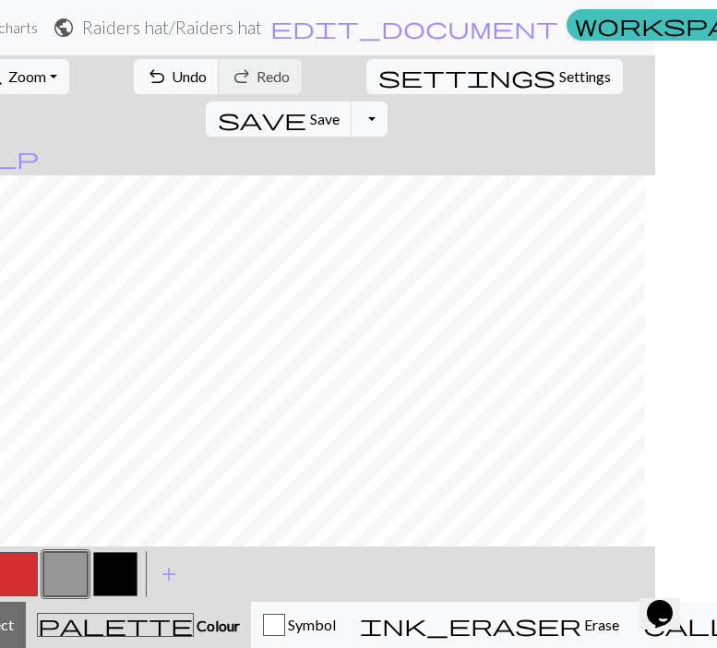
scroll to position [250, 283]
click at [21, 577] on button "button" at bounding box center [16, 574] width 44 height 44
click at [18, 568] on button "button" at bounding box center [16, 574] width 44 height 44
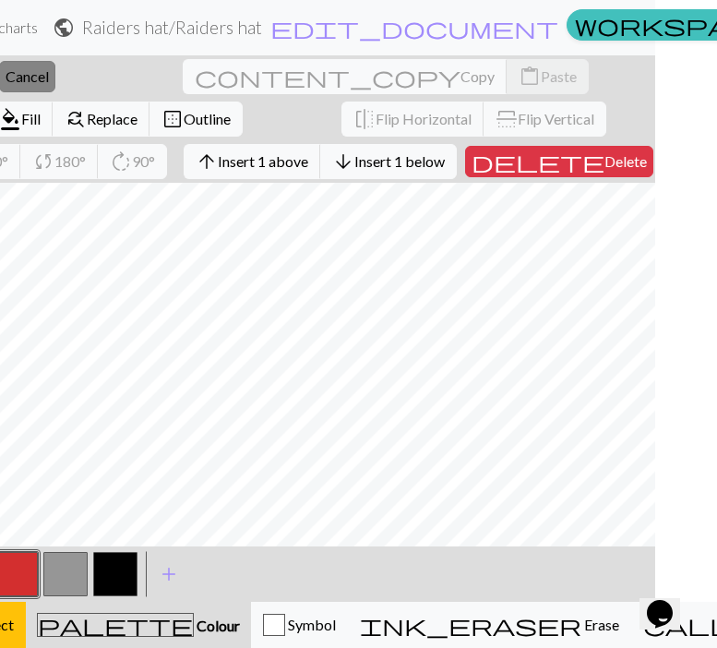
click at [13, 68] on span "Cancel" at bounding box center [27, 76] width 43 height 18
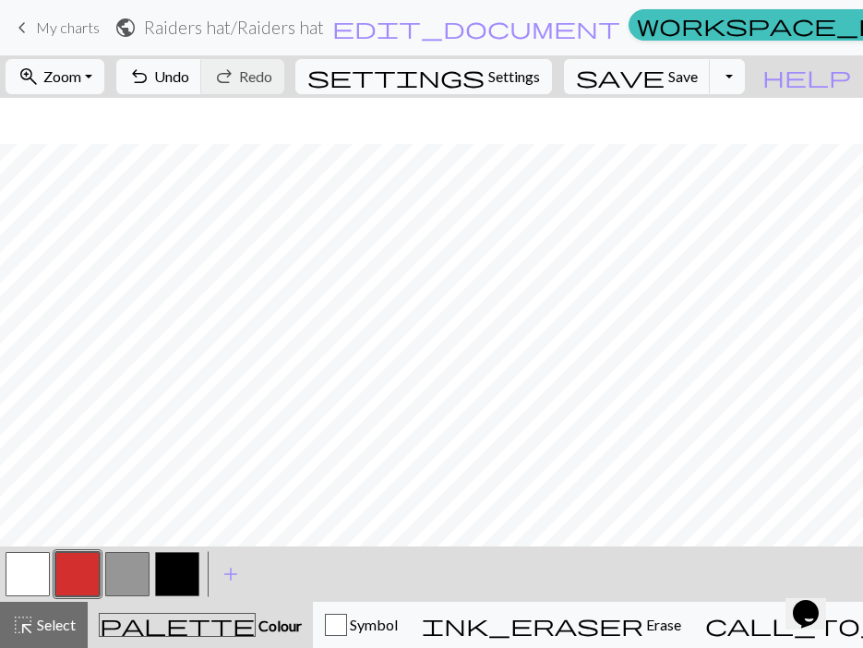
scroll to position [131, 0]
click at [192, 577] on button "button" at bounding box center [177, 574] width 44 height 44
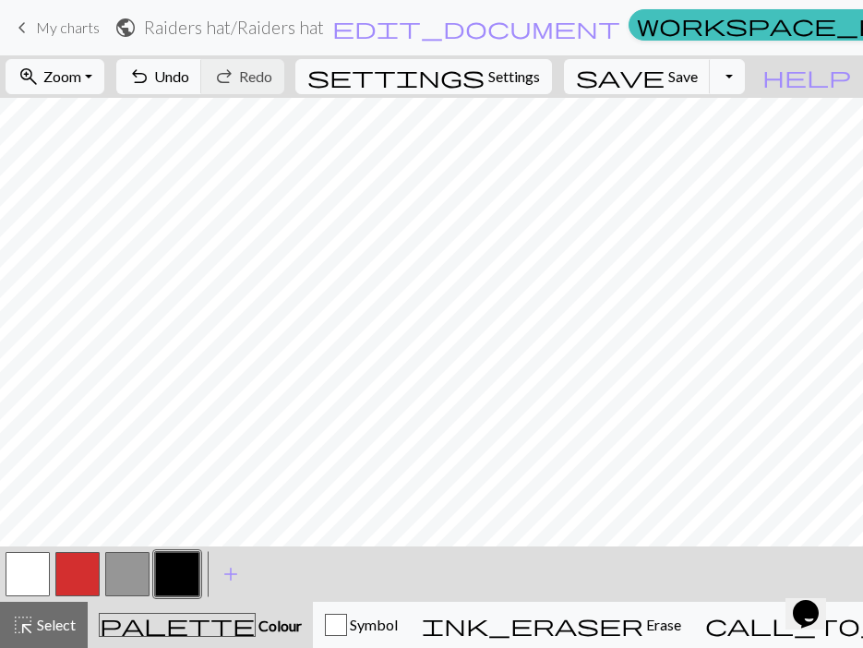
click at [184, 558] on button "button" at bounding box center [177, 574] width 44 height 44
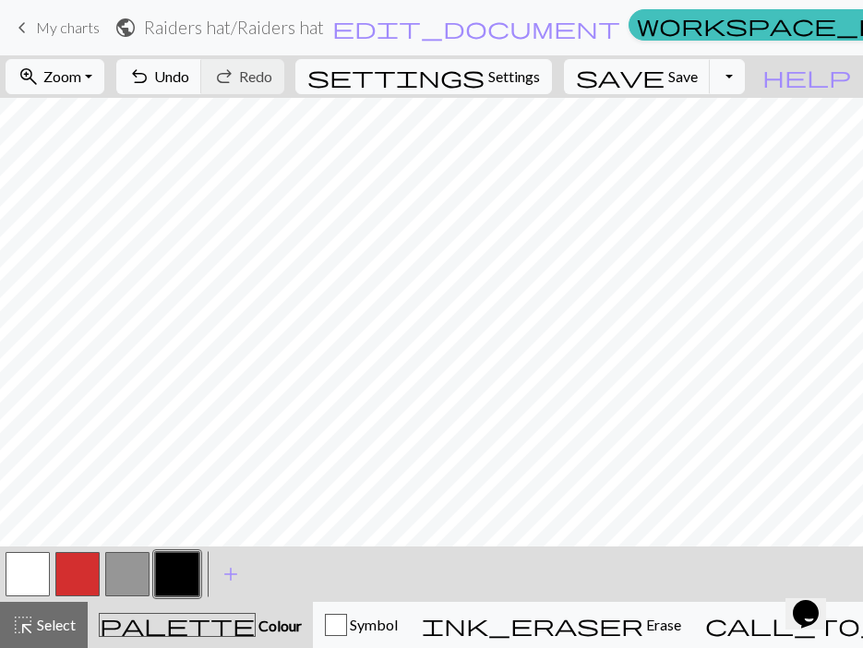
click at [139, 579] on button "button" at bounding box center [127, 574] width 44 height 44
click at [139, 585] on button "button" at bounding box center [127, 574] width 44 height 44
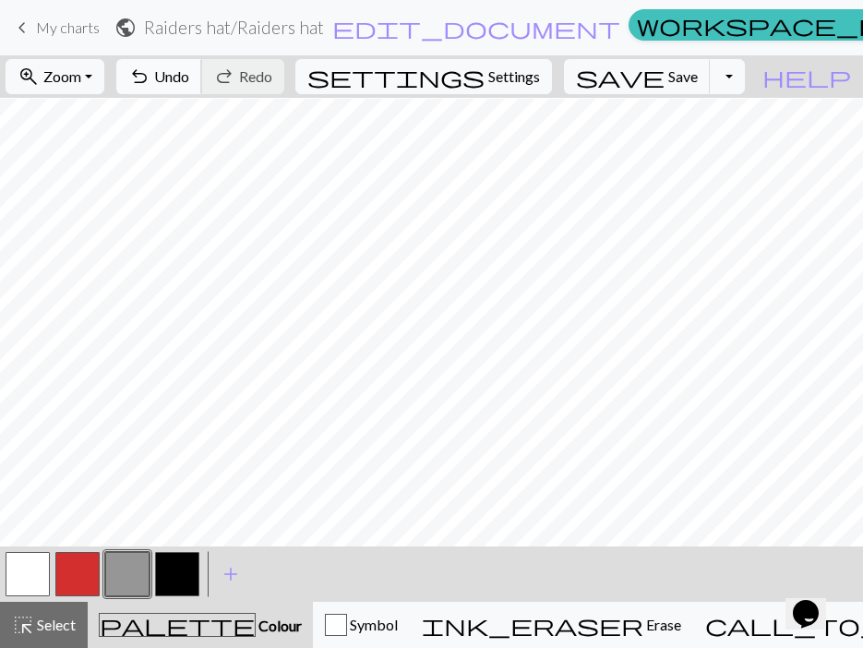
scroll to position [154, 0]
click at [180, 560] on button "button" at bounding box center [177, 574] width 44 height 44
click at [174, 567] on button "button" at bounding box center [177, 574] width 44 height 44
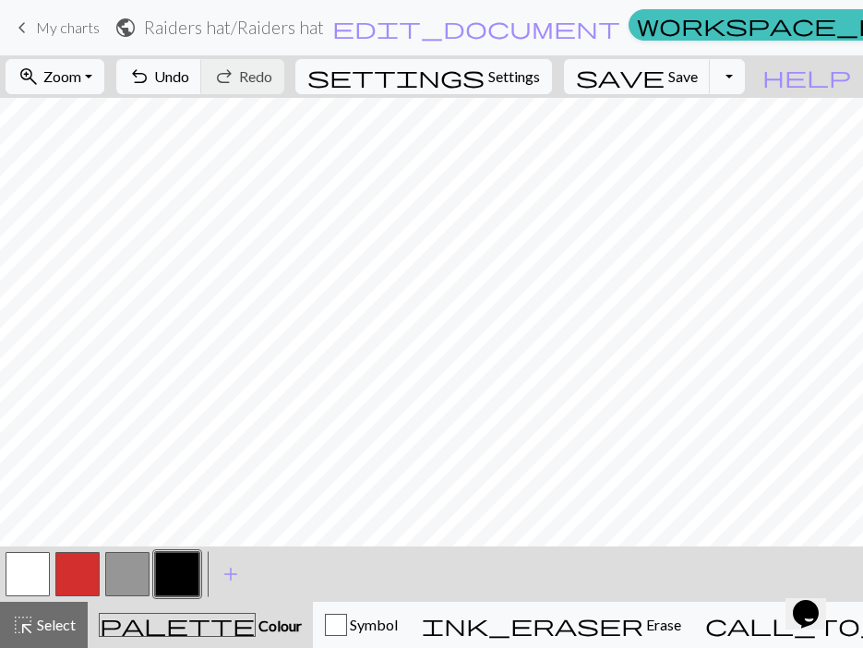
click at [116, 576] on button "button" at bounding box center [127, 574] width 44 height 44
click at [168, 573] on button "button" at bounding box center [177, 574] width 44 height 44
click at [184, 569] on button "button" at bounding box center [177, 574] width 44 height 44
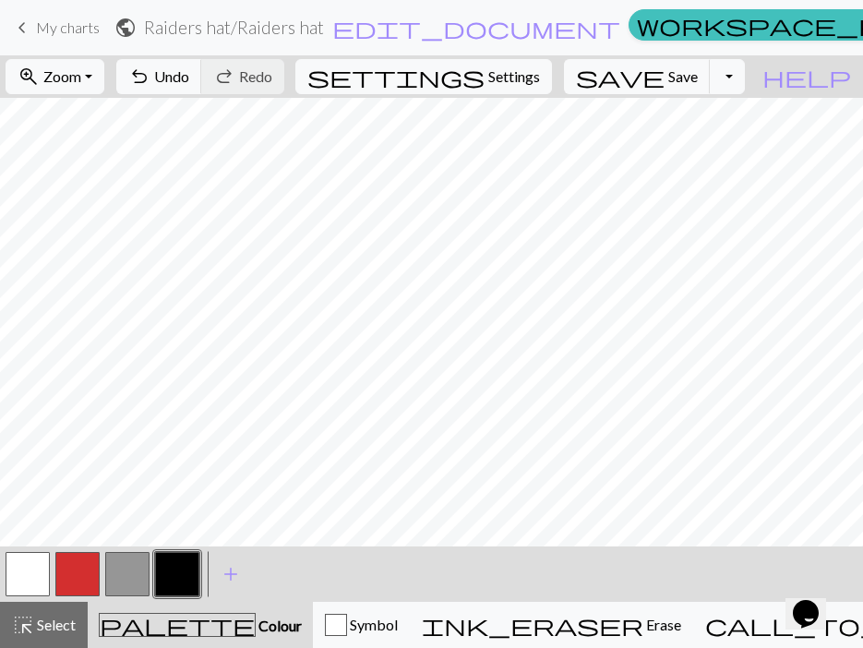
click at [134, 580] on button "button" at bounding box center [127, 574] width 44 height 44
click at [182, 568] on button "button" at bounding box center [177, 574] width 44 height 44
click at [86, 579] on button "button" at bounding box center [77, 574] width 44 height 44
click at [183, 571] on button "button" at bounding box center [177, 574] width 44 height 44
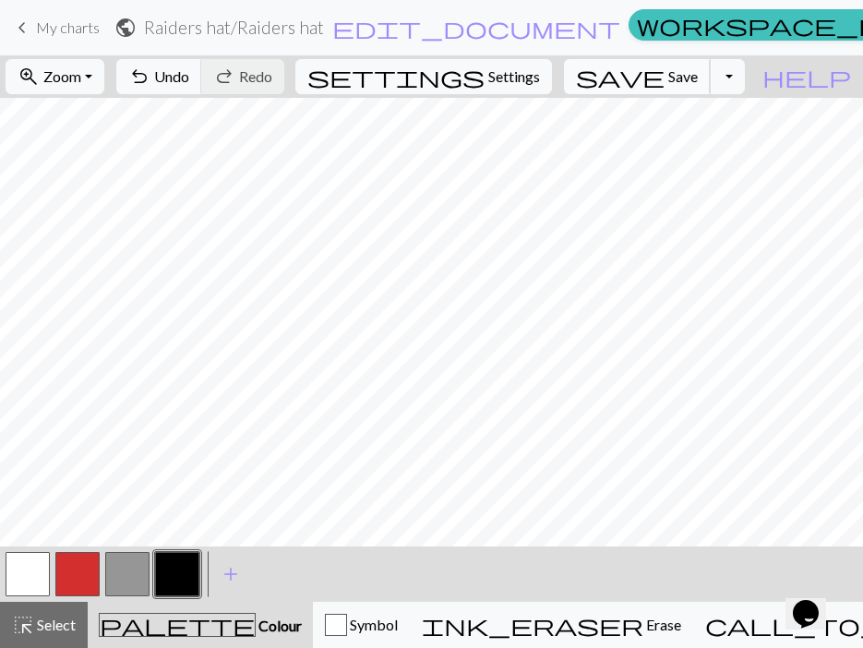
click at [698, 81] on span "Save" at bounding box center [683, 76] width 30 height 18
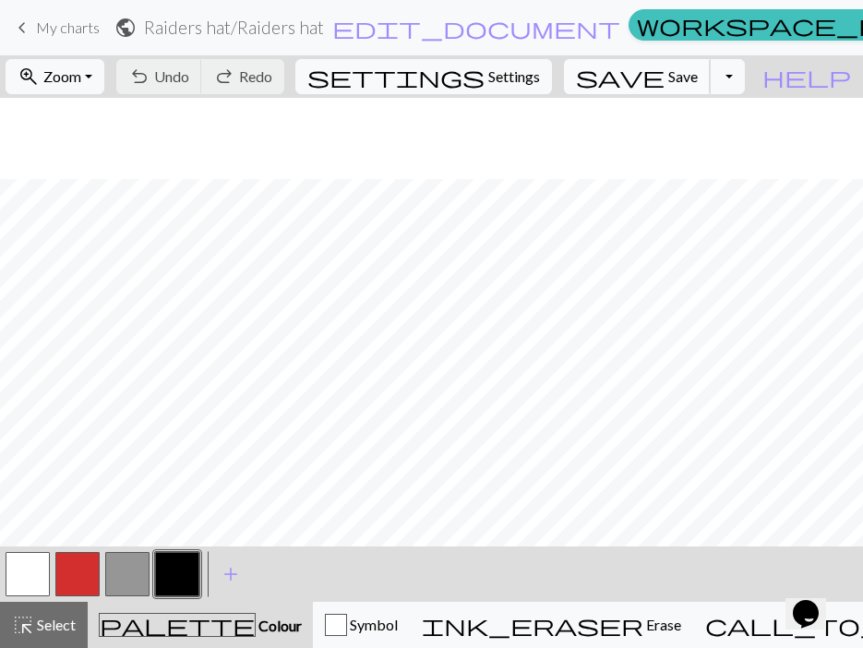
scroll to position [154, 0]
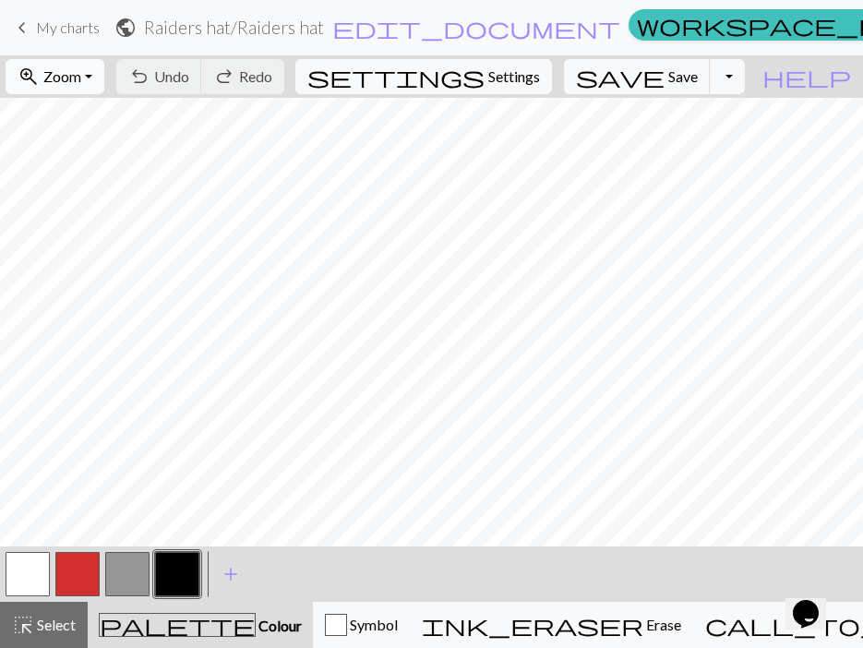
click at [40, 80] on span "zoom_in" at bounding box center [29, 77] width 22 height 26
click at [105, 121] on button "Fit all" at bounding box center [79, 117] width 146 height 30
click at [30, 570] on button "button" at bounding box center [28, 574] width 44 height 44
click at [184, 572] on button "button" at bounding box center [177, 574] width 44 height 44
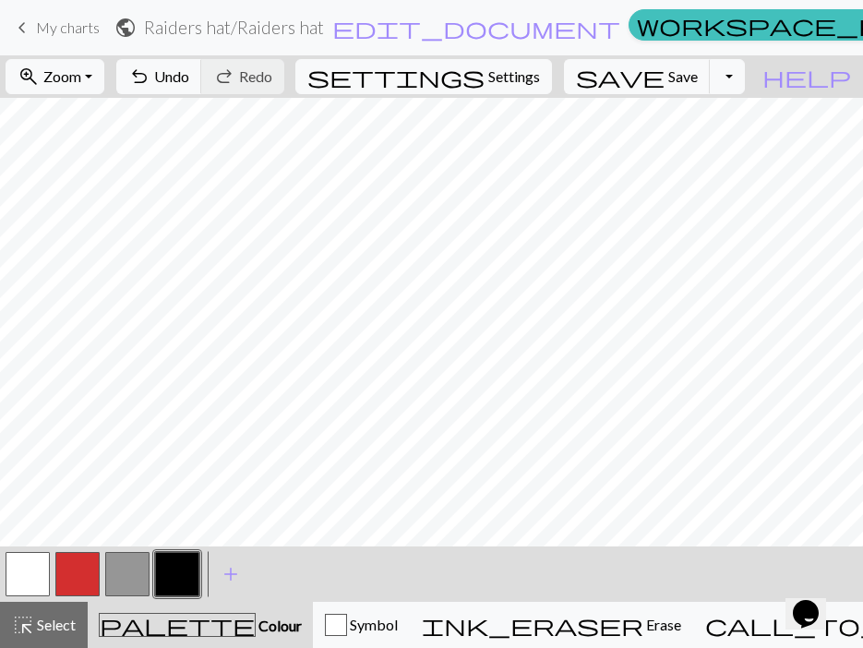
click at [193, 579] on button "button" at bounding box center [177, 574] width 44 height 44
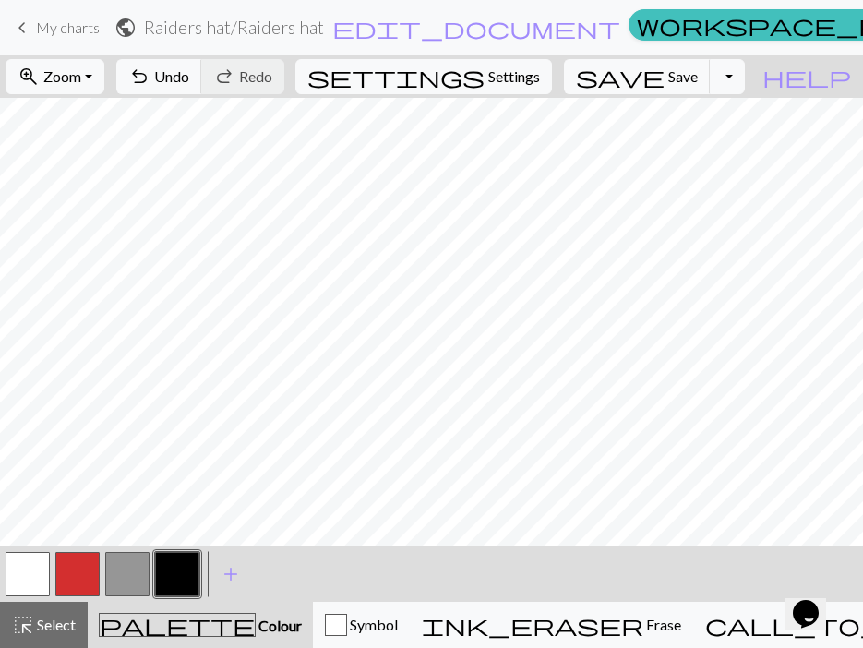
click at [130, 577] on button "button" at bounding box center [127, 574] width 44 height 44
click at [193, 562] on button "button" at bounding box center [177, 574] width 44 height 44
click at [131, 568] on button "button" at bounding box center [127, 574] width 44 height 44
